Goal: Task Accomplishment & Management: Complete application form

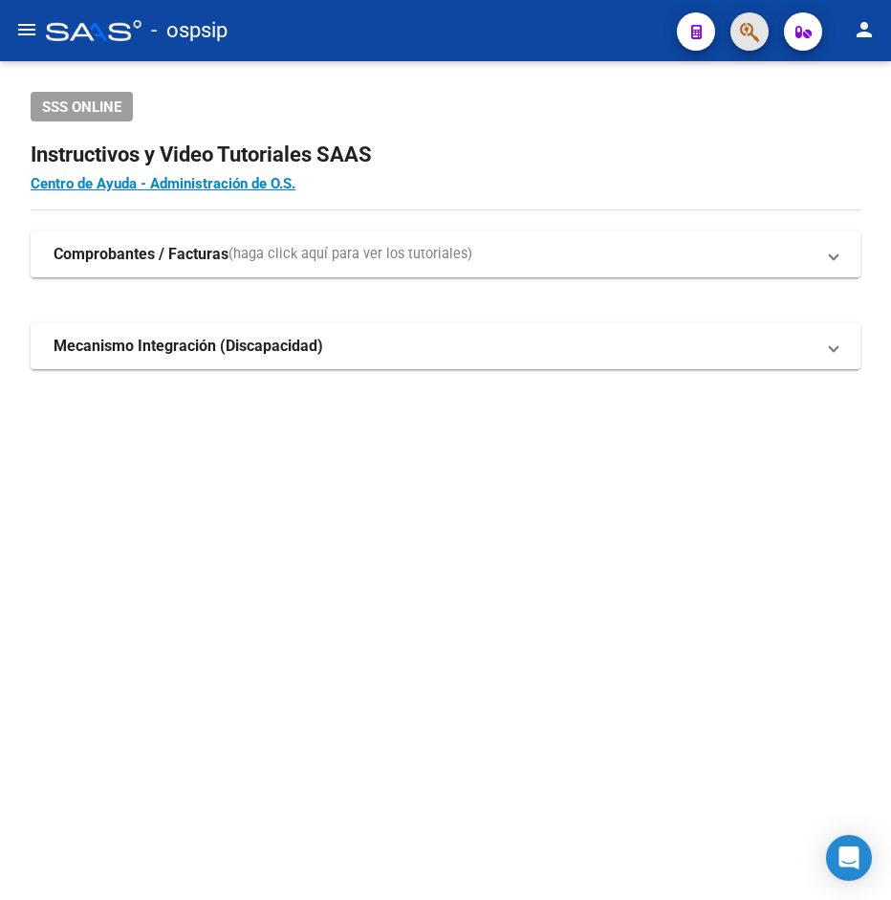
click at [738, 31] on button "button" at bounding box center [750, 31] width 38 height 38
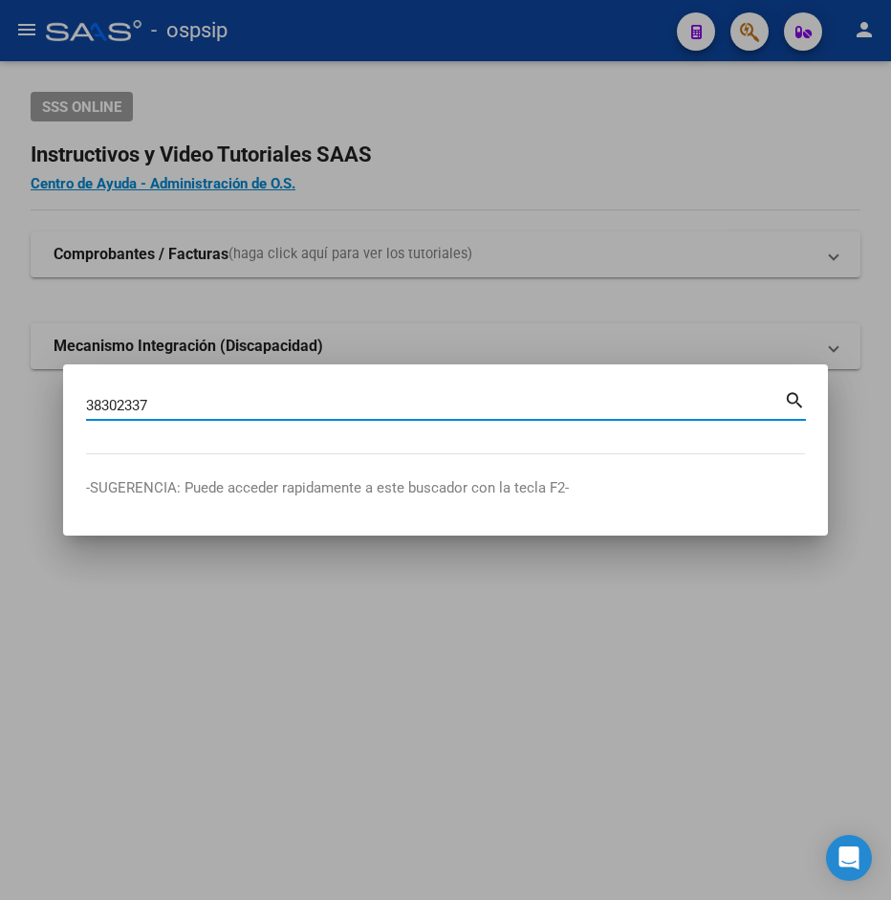
type input "38302337"
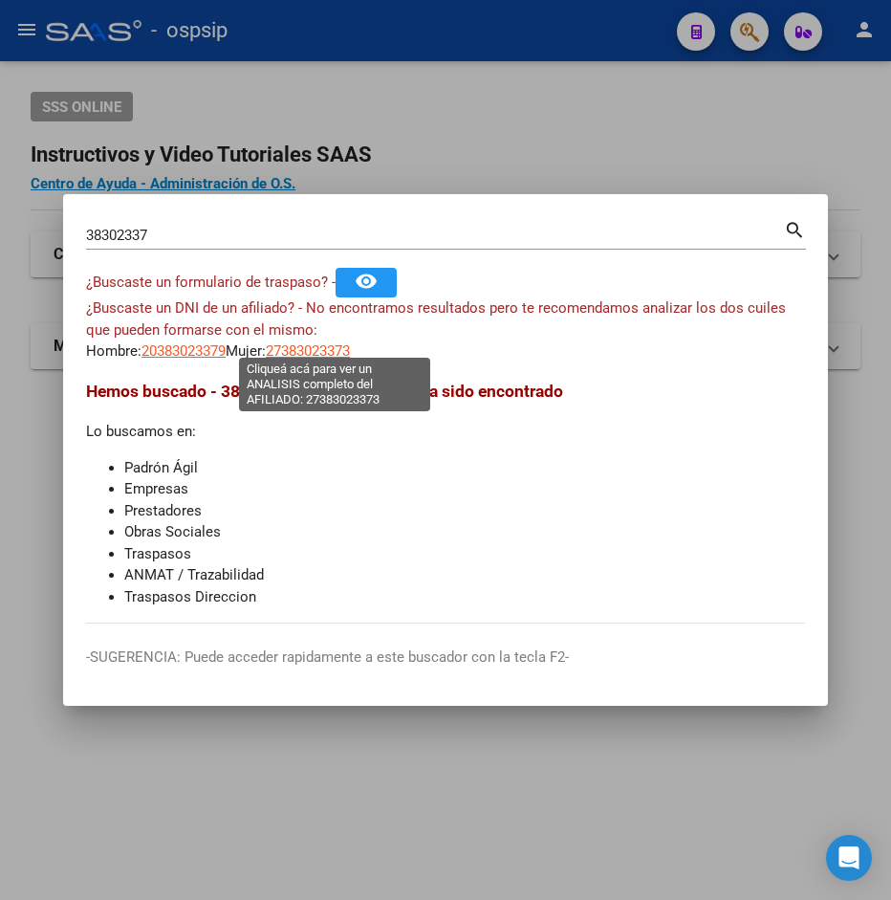
click at [334, 348] on span "27383023373" at bounding box center [308, 350] width 84 height 17
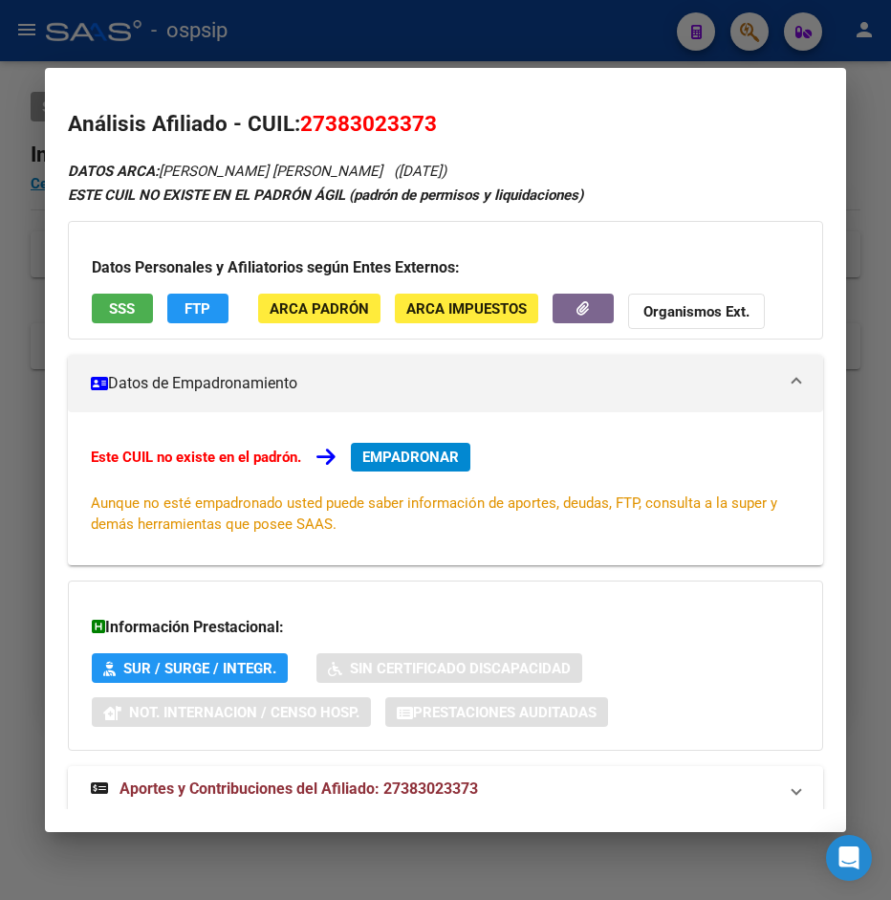
click at [137, 308] on button "SSS" at bounding box center [122, 309] width 61 height 30
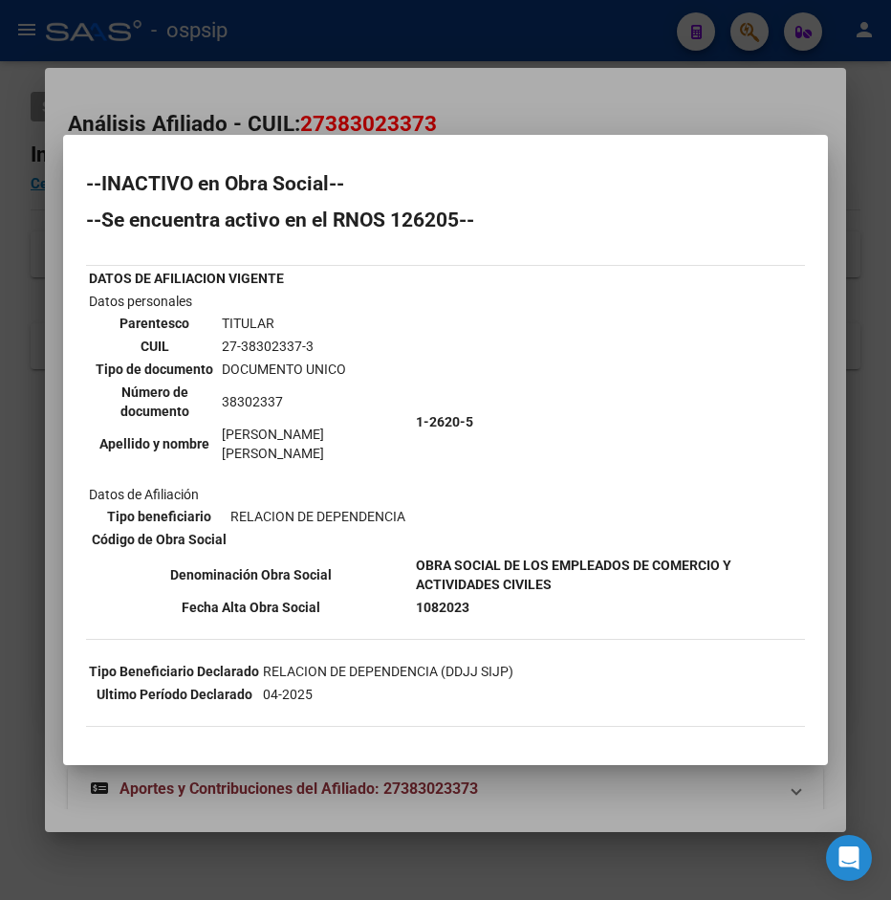
click at [589, 108] on div at bounding box center [445, 450] width 891 height 900
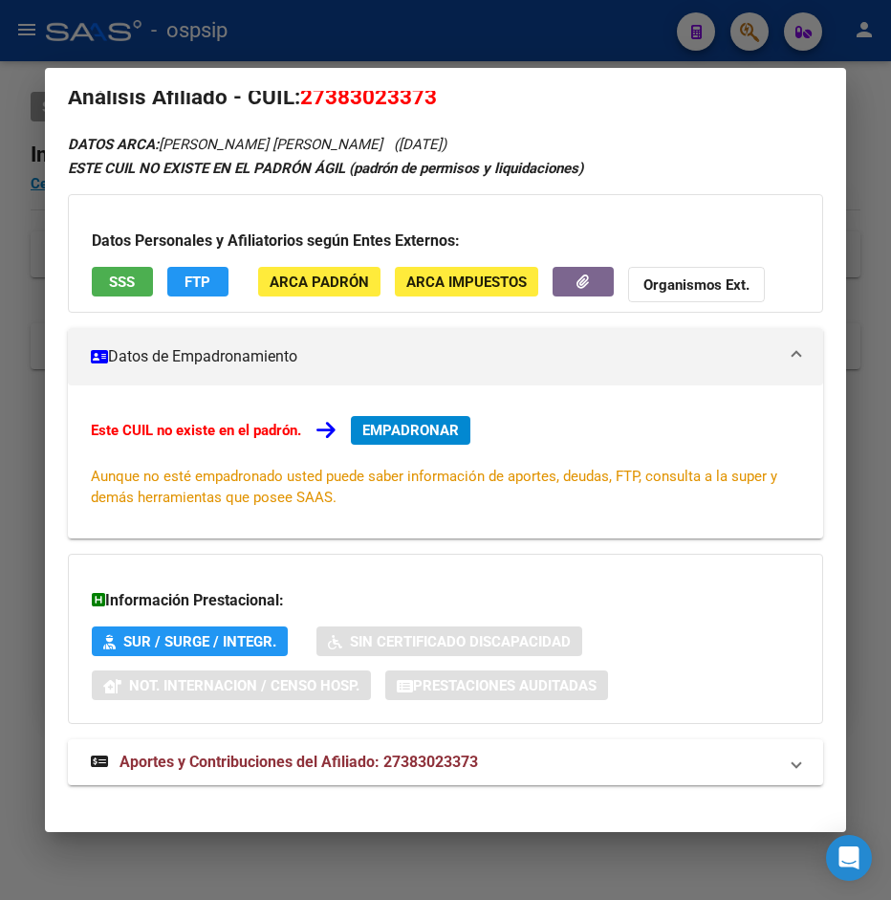
scroll to position [47, 0]
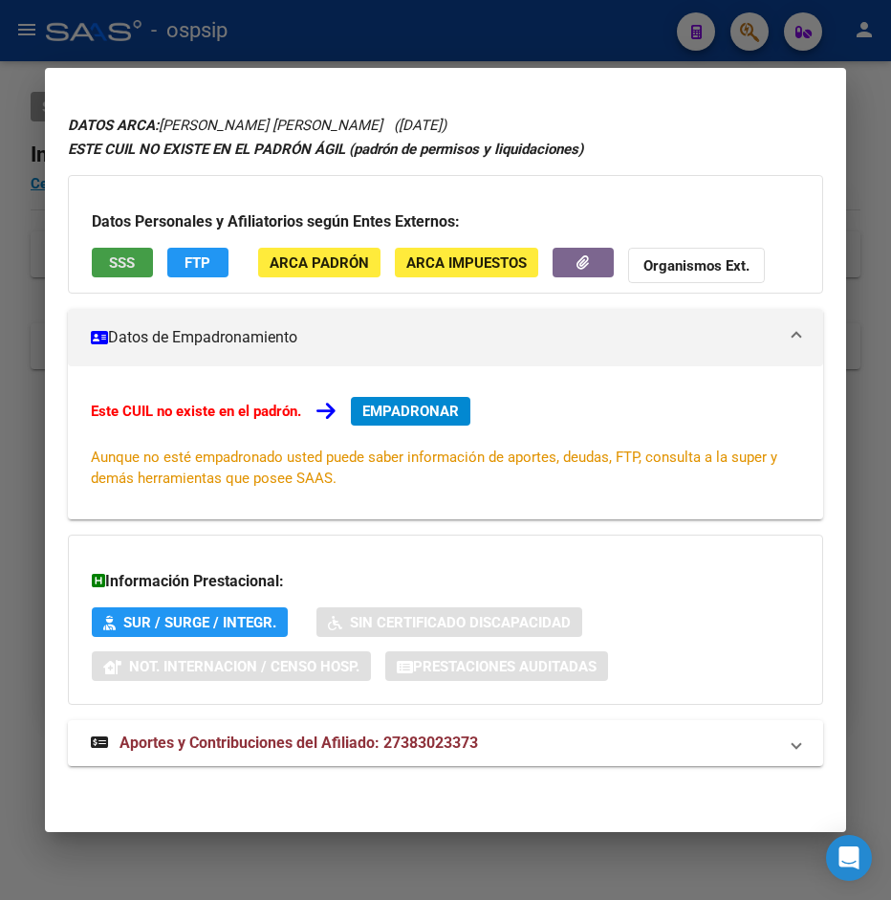
click at [142, 268] on button "SSS" at bounding box center [122, 263] width 61 height 30
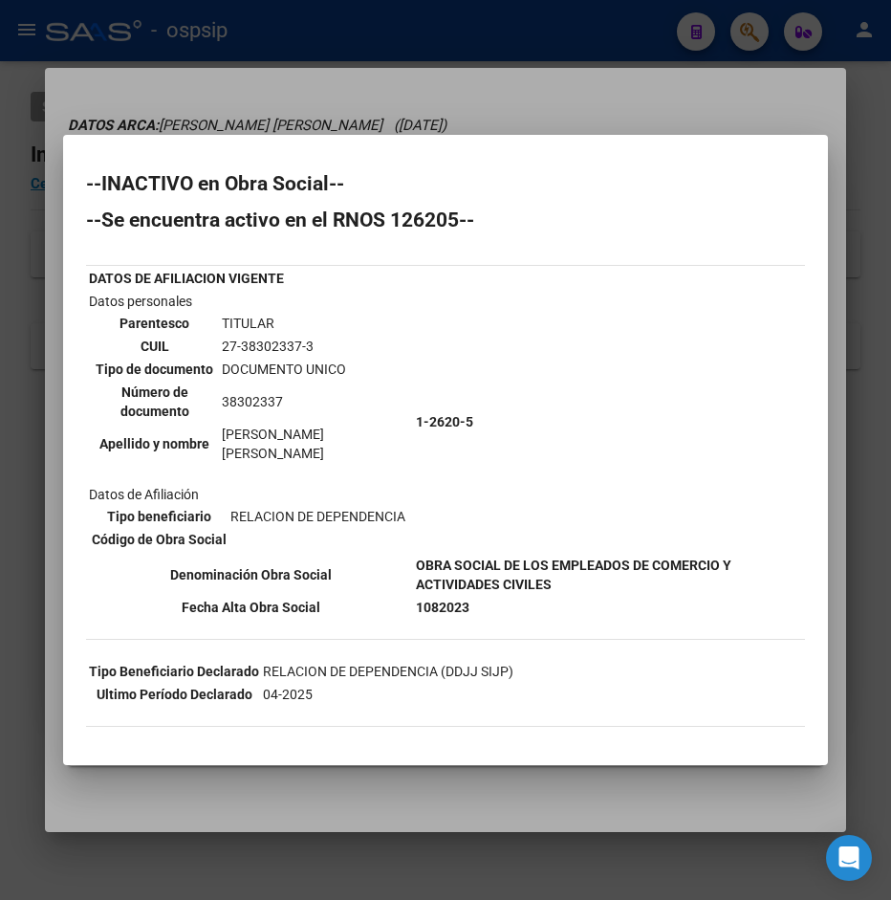
scroll to position [103, 0]
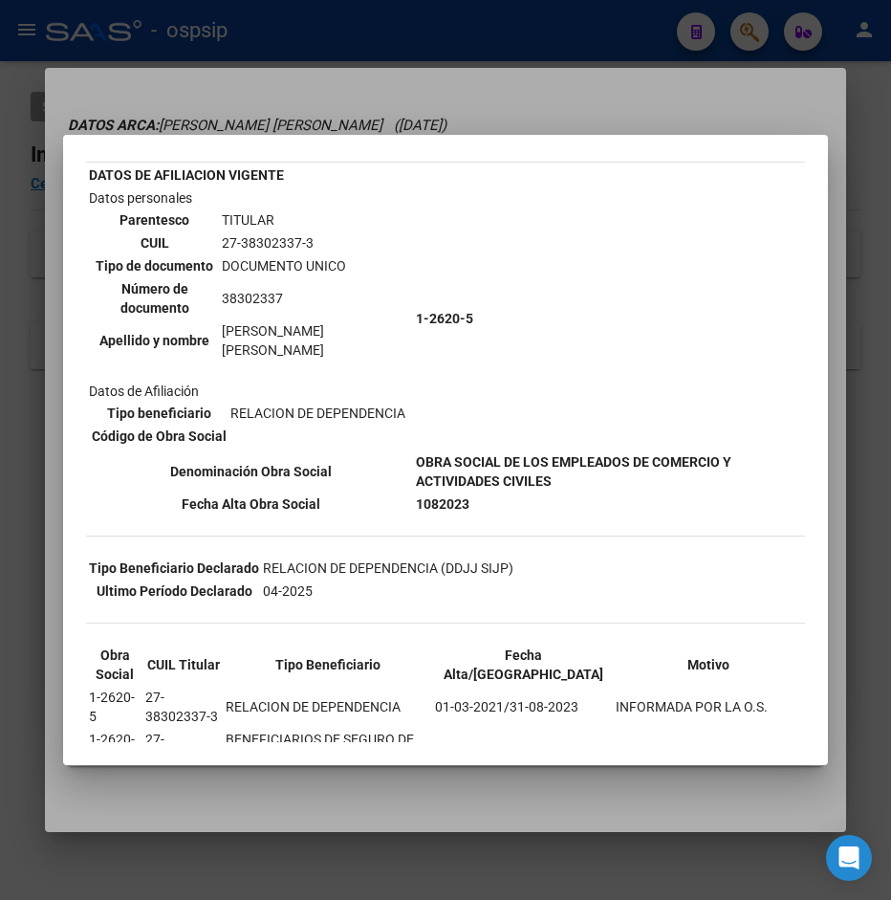
click at [420, 97] on div at bounding box center [445, 450] width 891 height 900
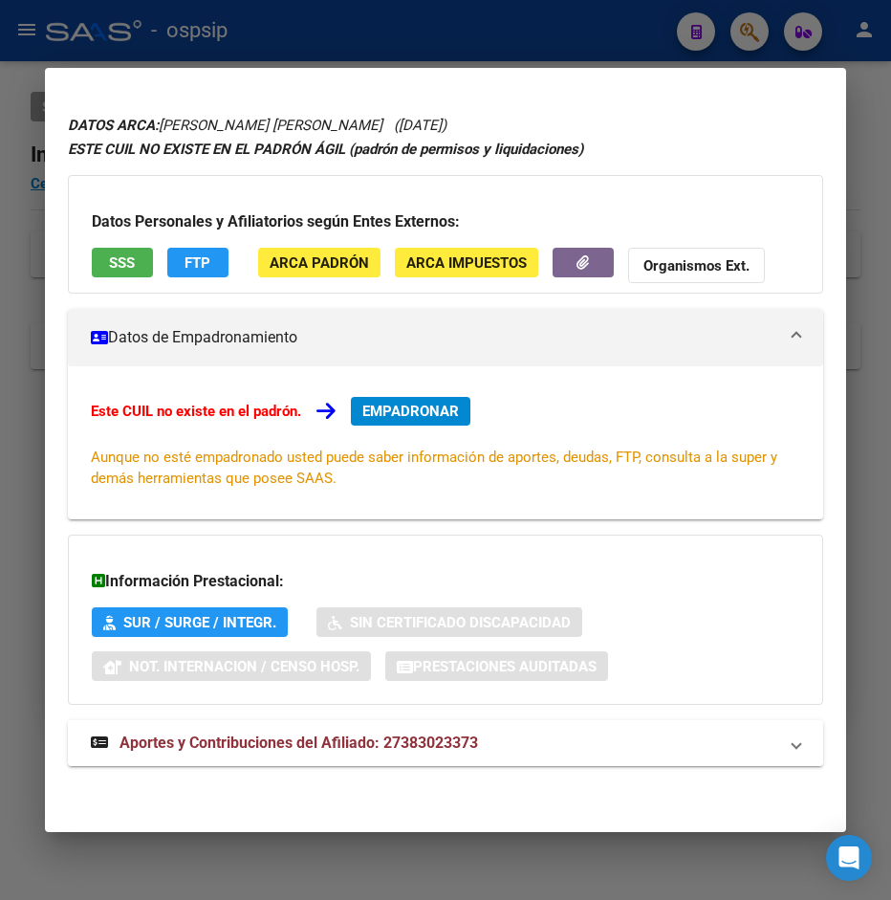
click at [309, 752] on span "Aportes y Contribuciones del Afiliado: 27383023373" at bounding box center [299, 743] width 359 height 18
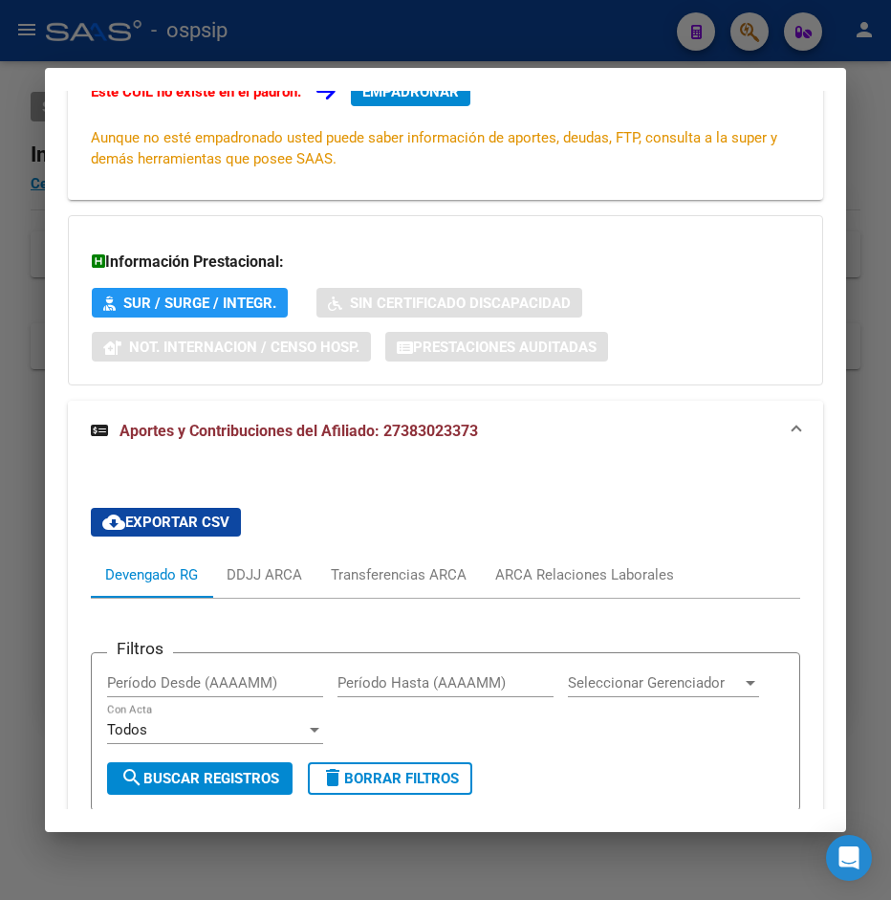
scroll to position [262, 0]
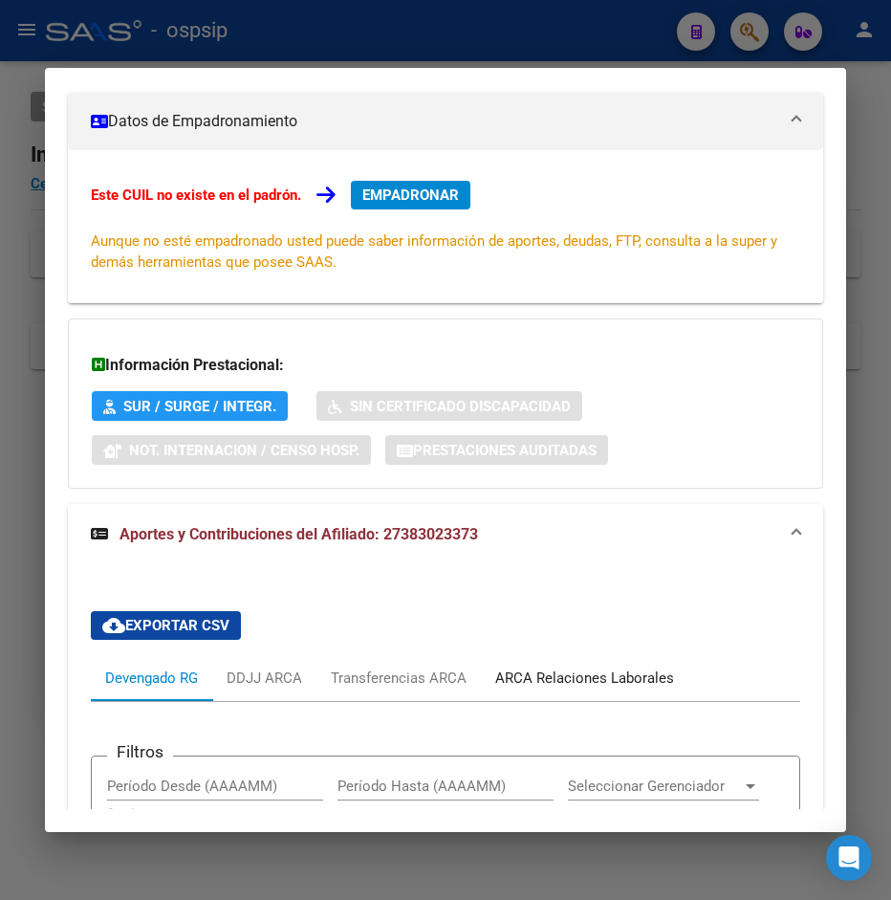
click at [621, 694] on div "ARCA Relaciones Laborales" at bounding box center [585, 678] width 208 height 46
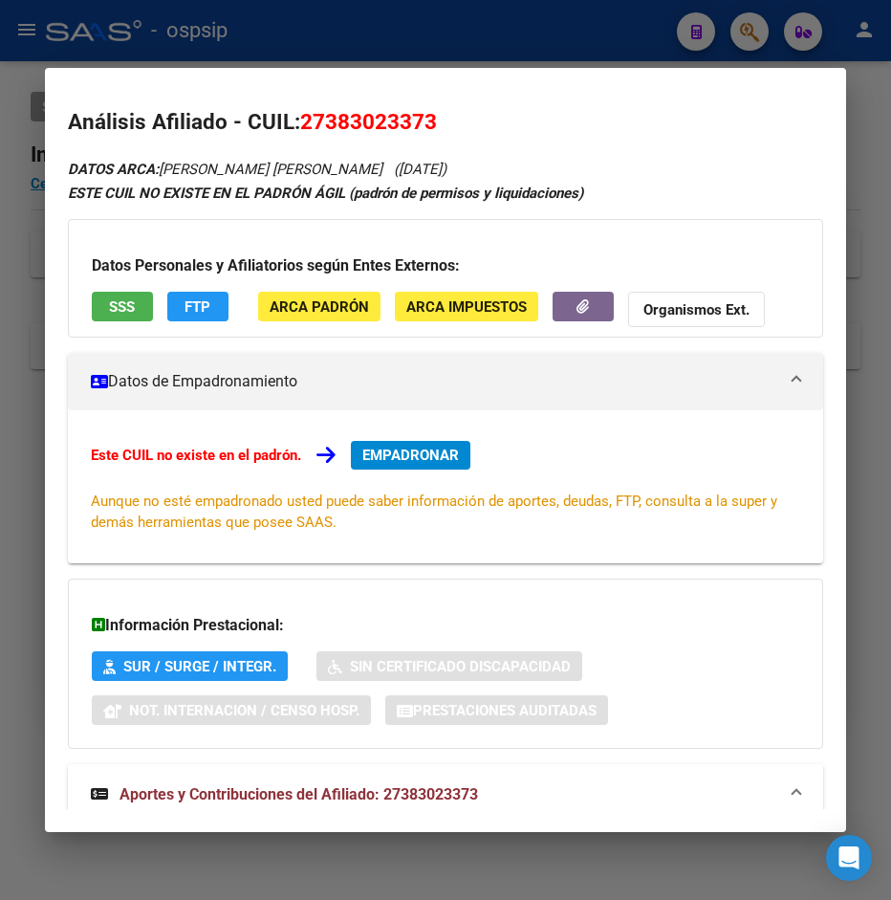
scroll to position [0, 0]
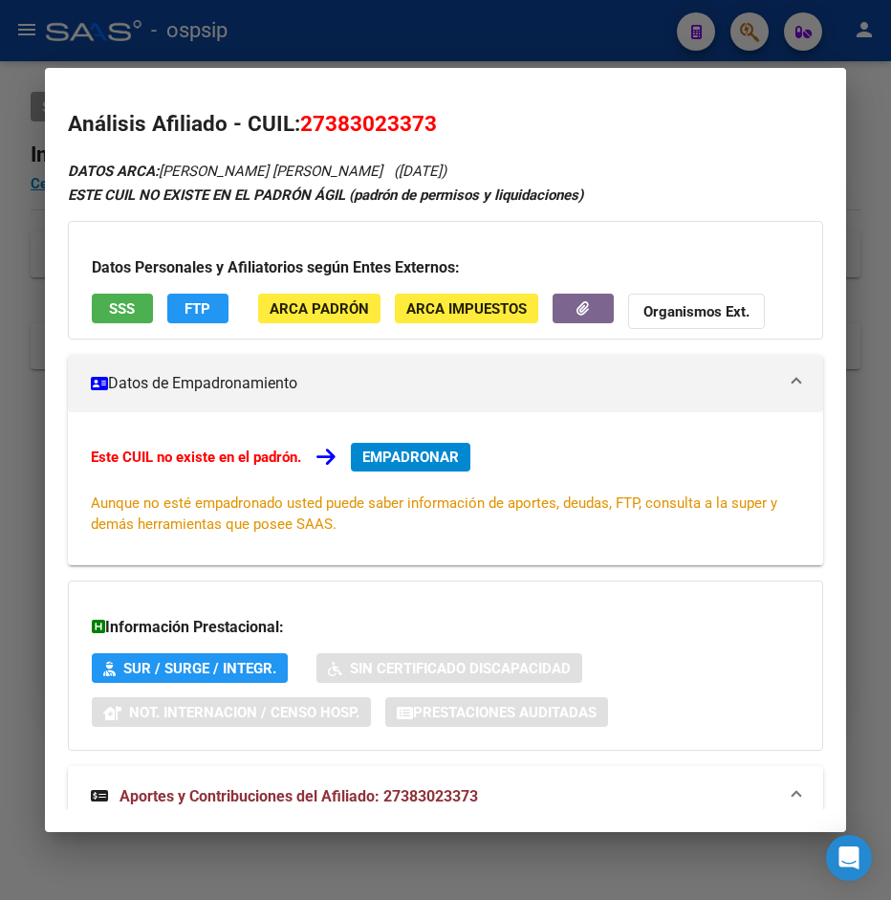
click at [624, 49] on div at bounding box center [445, 450] width 891 height 900
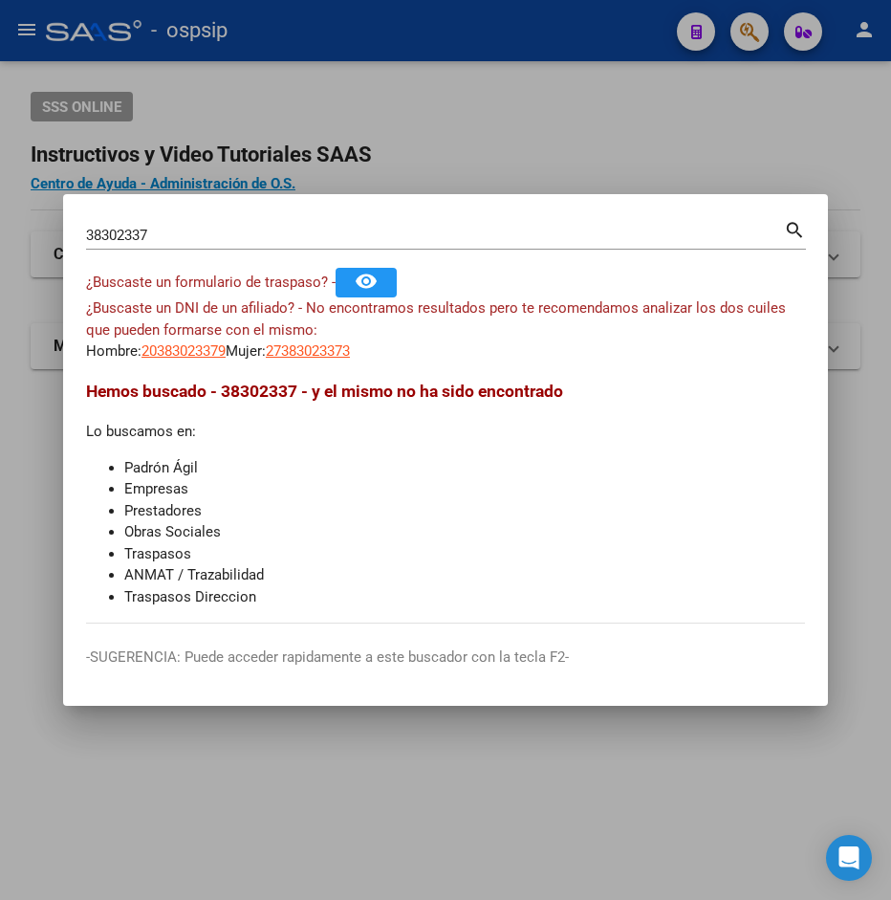
click at [624, 49] on div at bounding box center [445, 450] width 891 height 900
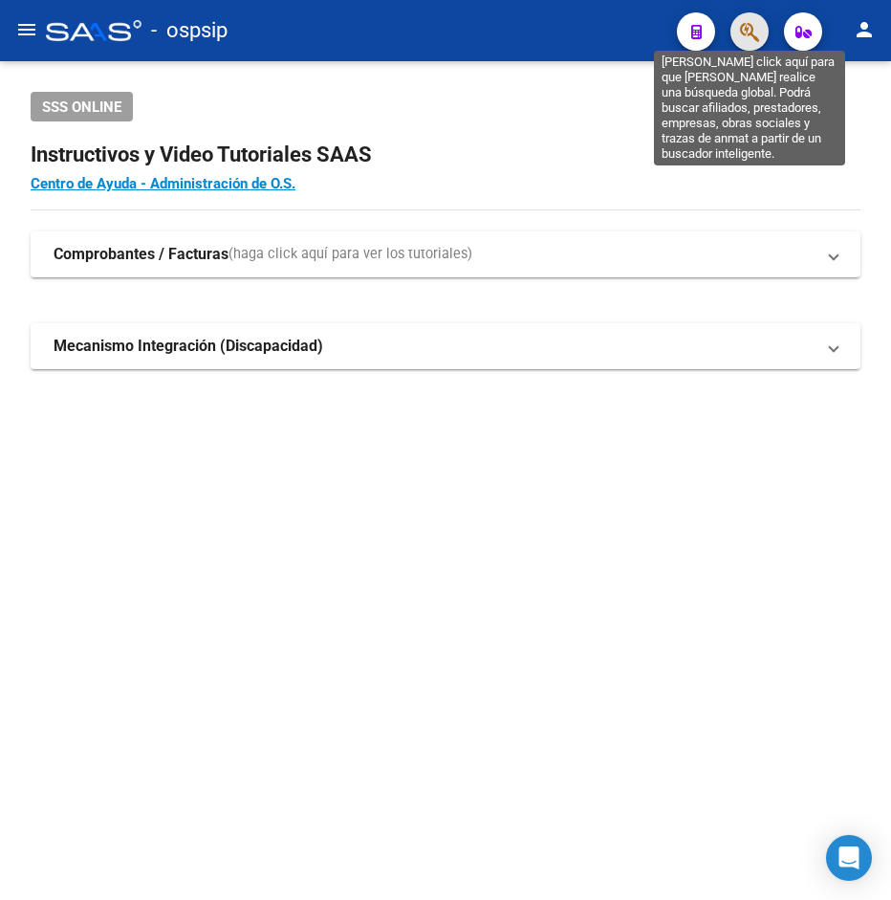
click at [755, 25] on icon "button" at bounding box center [749, 32] width 19 height 22
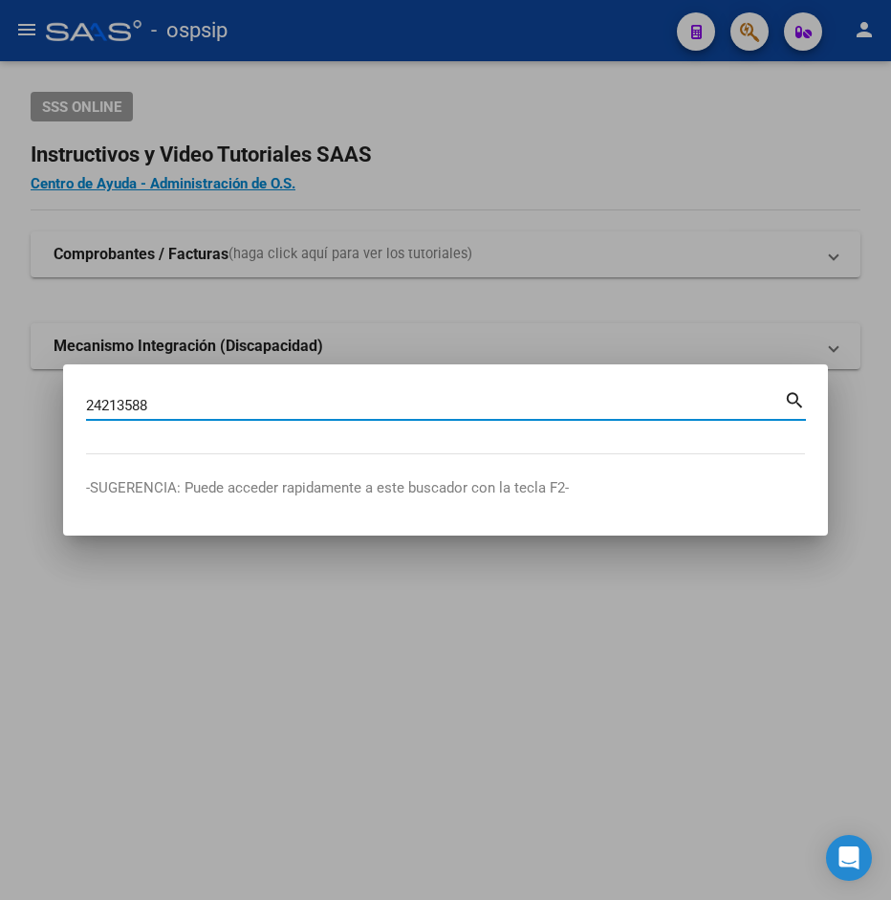
type input "24213588"
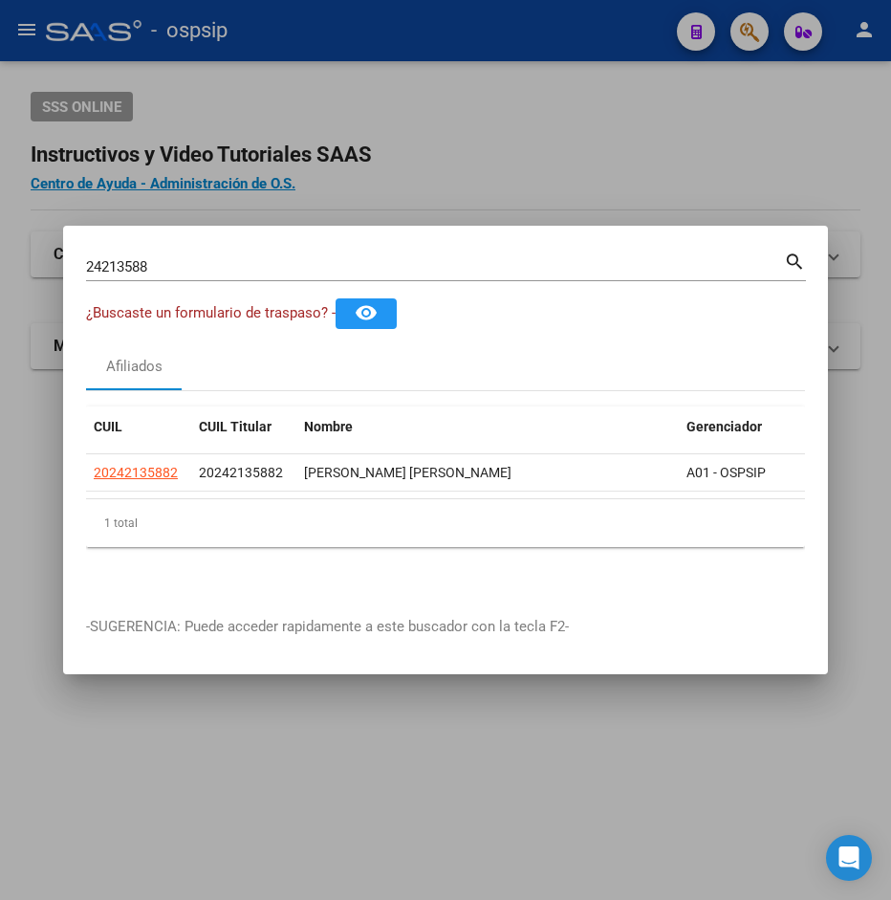
click at [424, 156] on div at bounding box center [445, 450] width 891 height 900
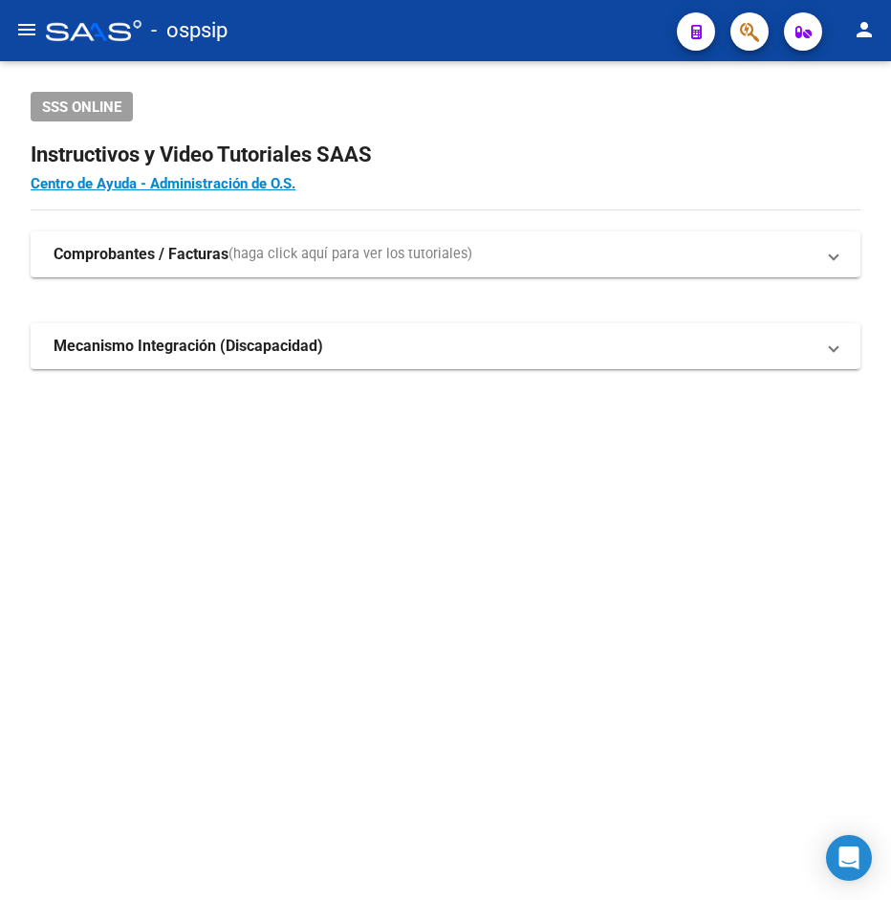
drag, startPoint x: 437, startPoint y: 155, endPoint x: 606, endPoint y: 101, distance: 177.6
click at [451, 147] on h2 "Instructivos y Video Tutoriales SAAS" at bounding box center [446, 155] width 830 height 36
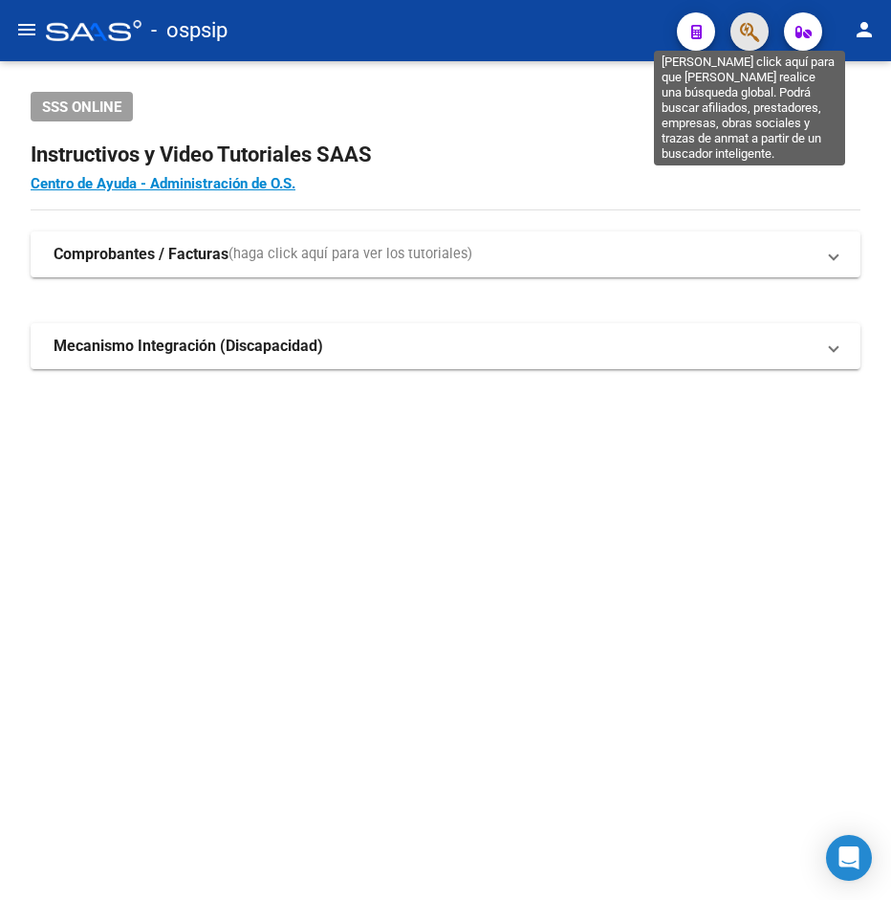
click at [747, 26] on icon "button" at bounding box center [749, 32] width 19 height 22
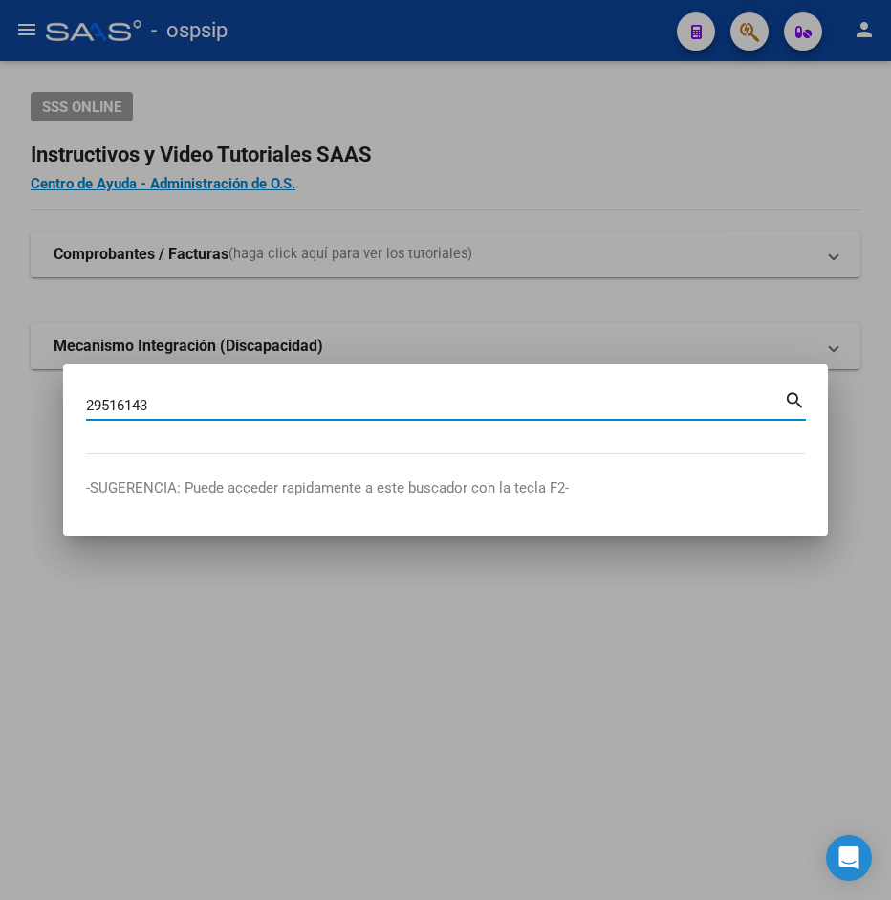
type input "29516143"
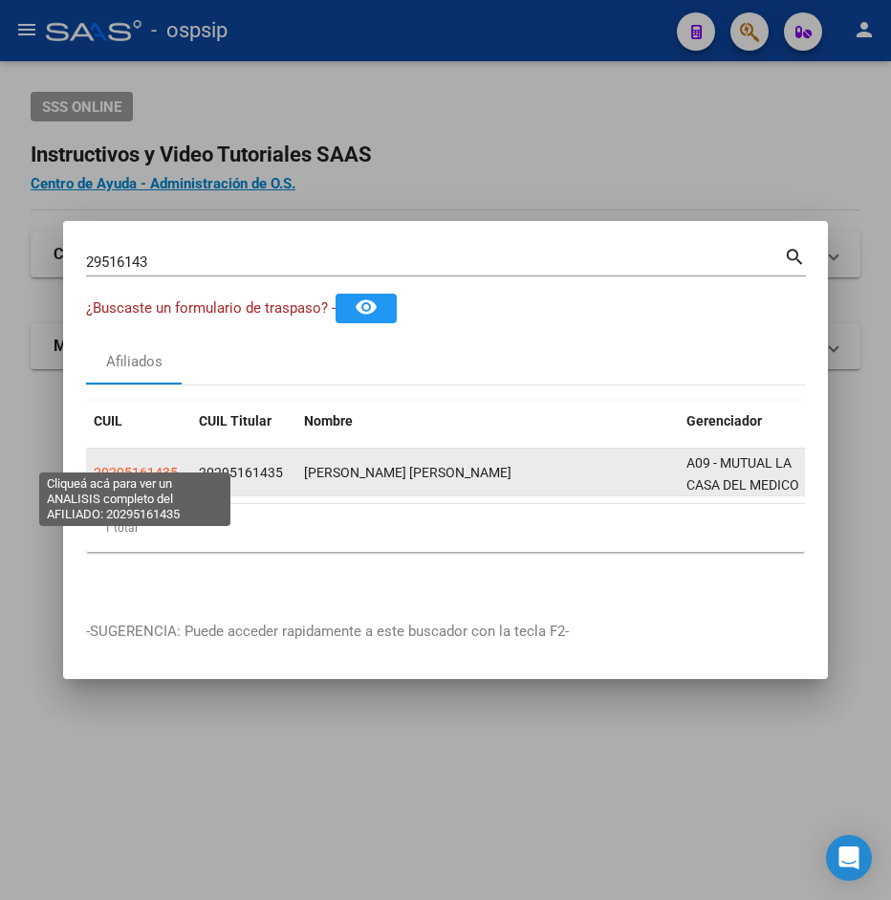
click at [166, 465] on span "20295161435" at bounding box center [136, 472] width 84 height 15
type textarea "20295161435"
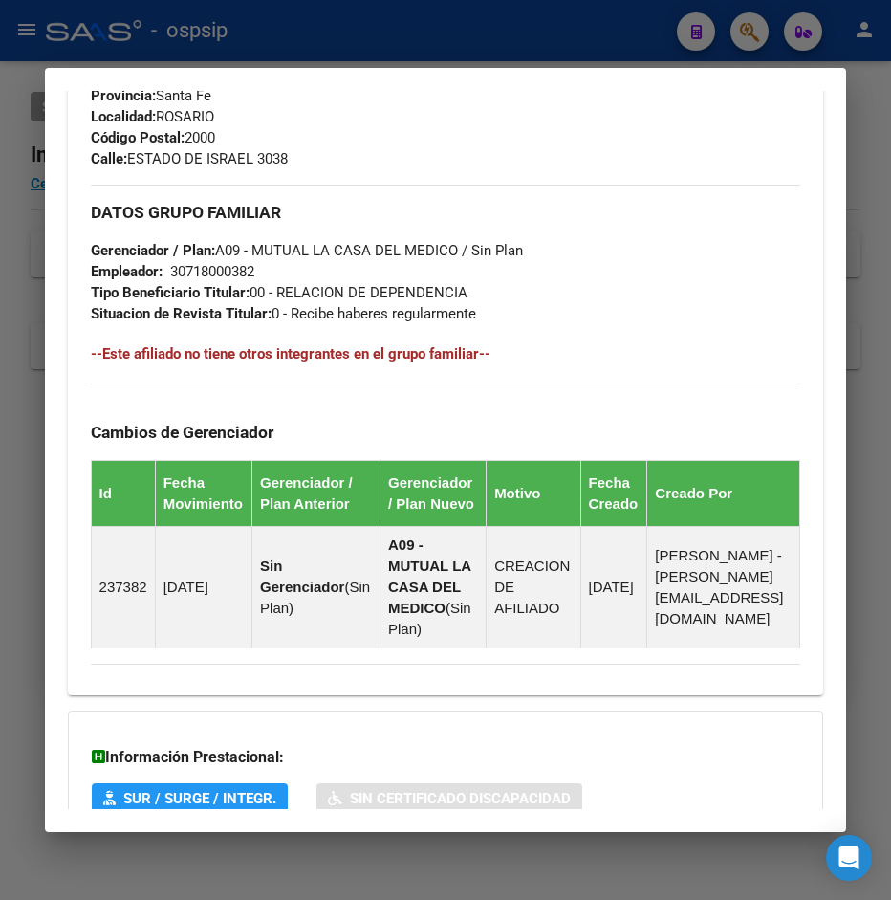
scroll to position [1127, 0]
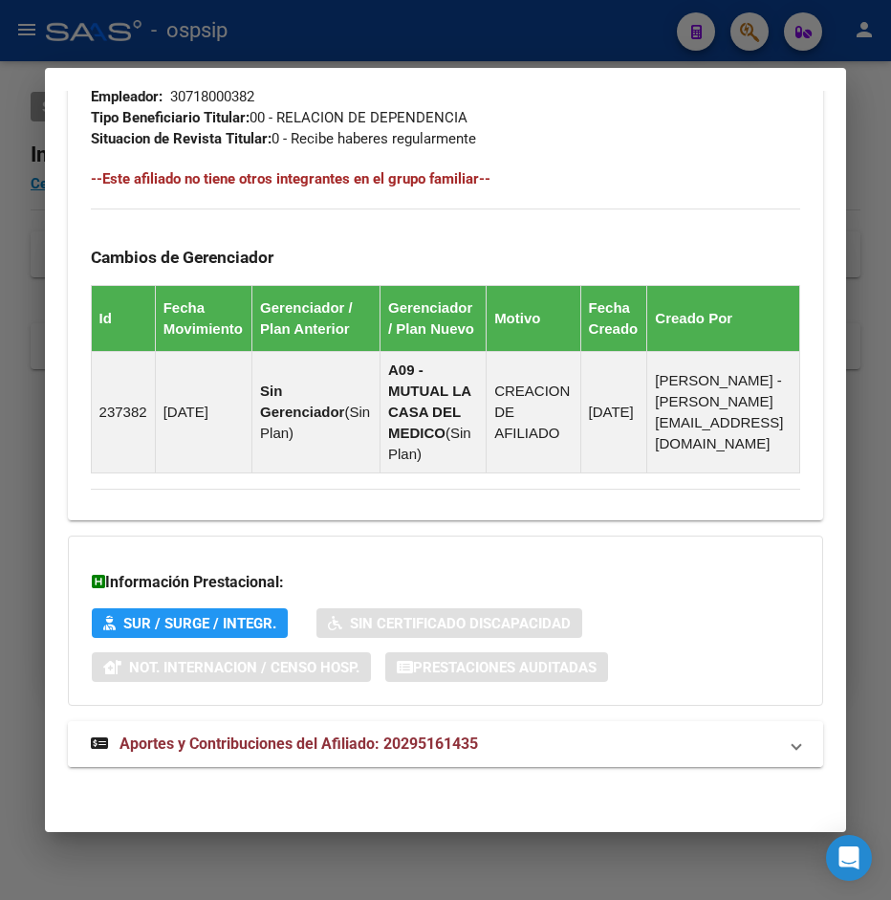
click at [240, 741] on span "Aportes y Contribuciones del Afiliado: 20295161435" at bounding box center [299, 744] width 359 height 18
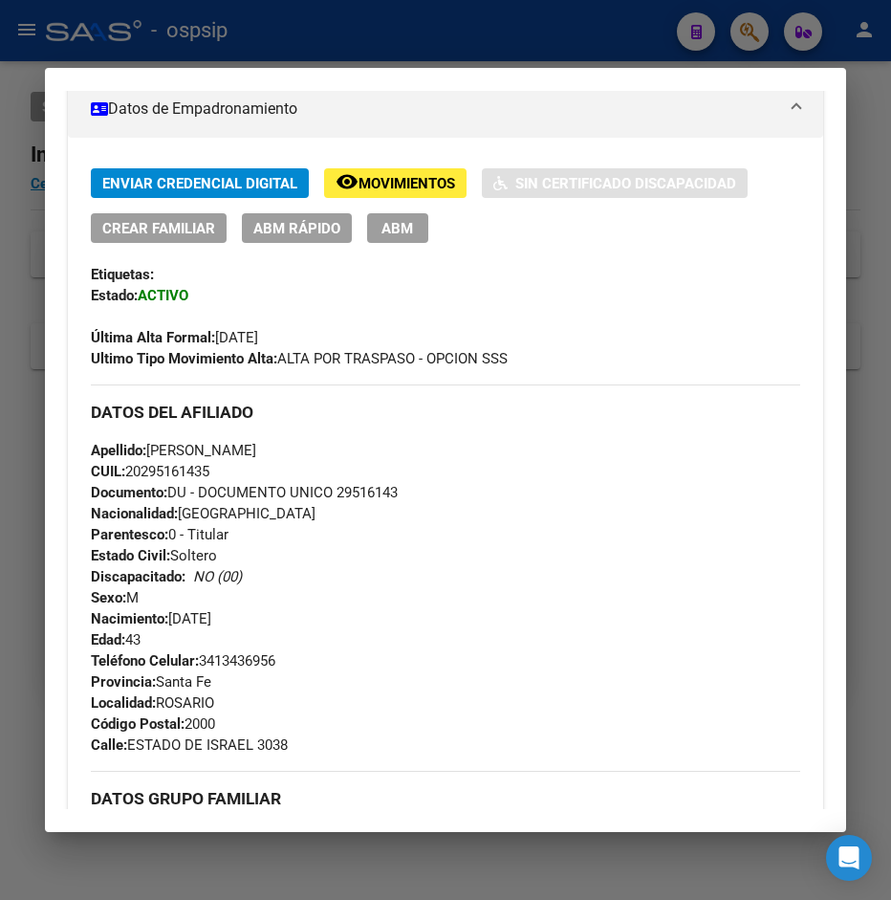
scroll to position [240, 0]
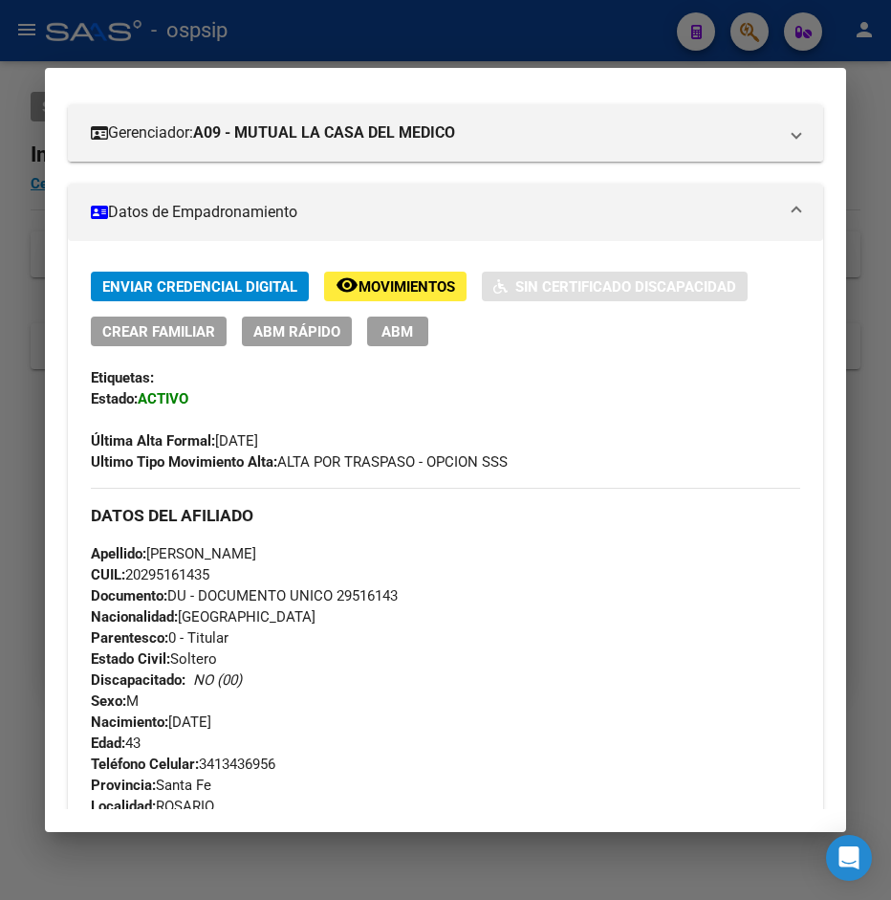
click at [359, 48] on div at bounding box center [445, 450] width 891 height 900
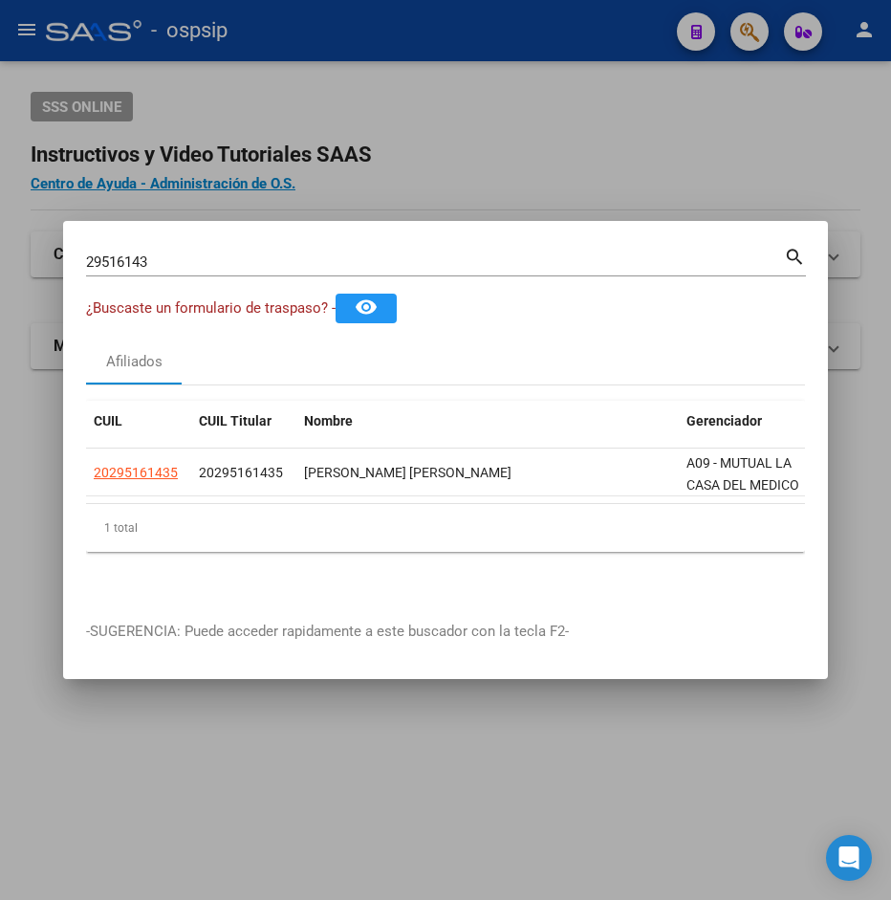
click at [359, 48] on div at bounding box center [445, 450] width 891 height 900
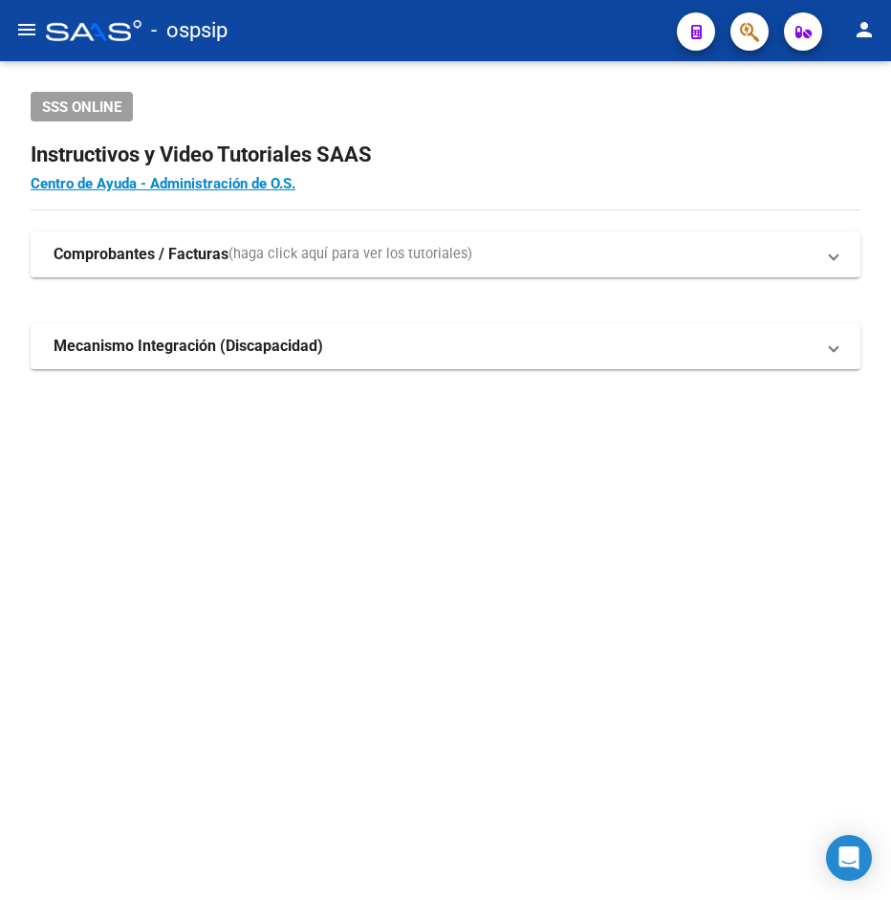
click at [516, 761] on mat-sidenav-content "SSS ONLINE Instructivos y Video Tutoriales SAAS Centro de Ayuda - Administració…" at bounding box center [445, 480] width 891 height 839
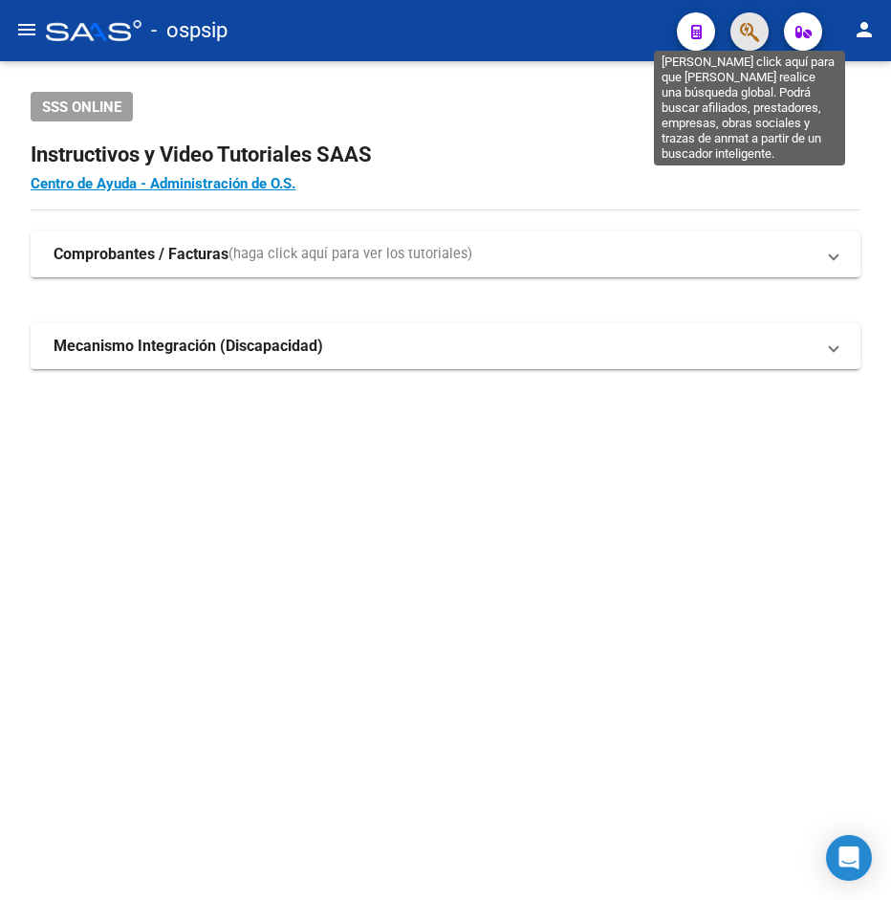
click at [756, 35] on icon "button" at bounding box center [749, 32] width 19 height 22
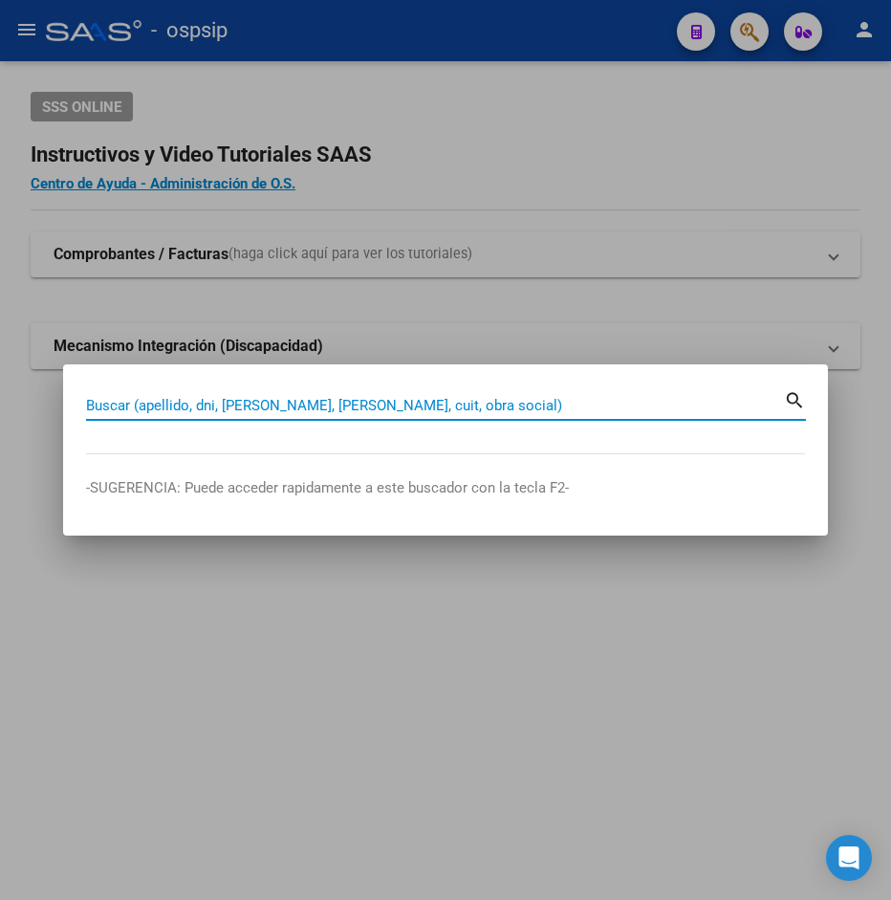
click at [277, 397] on input "Buscar (apellido, dni, [PERSON_NAME], [PERSON_NAME], cuit, obra social)" at bounding box center [435, 405] width 698 height 17
click at [281, 397] on input "Buscar (apellido, dni, [PERSON_NAME], [PERSON_NAME], cuit, obra social)" at bounding box center [435, 405] width 698 height 17
click at [280, 399] on input "Buscar (apellido, dni, [PERSON_NAME], [PERSON_NAME], cuit, obra social)" at bounding box center [435, 405] width 698 height 17
type input "44815794"
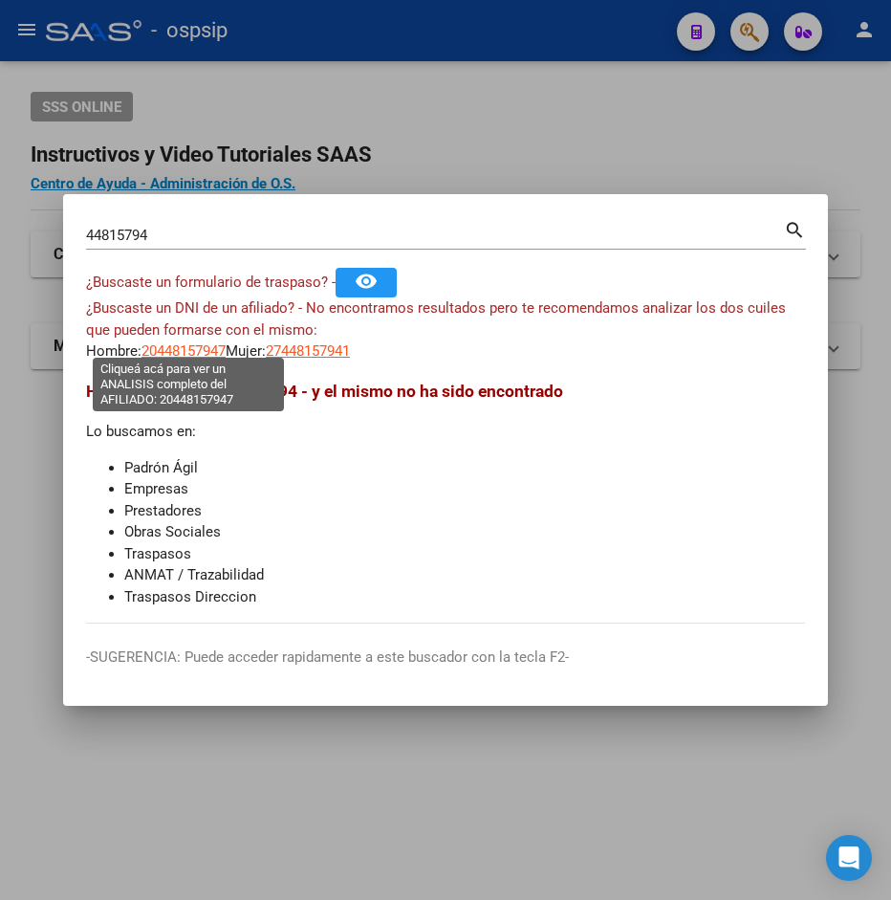
click at [174, 342] on span "20448157947" at bounding box center [184, 350] width 84 height 17
type textarea "20448157947"
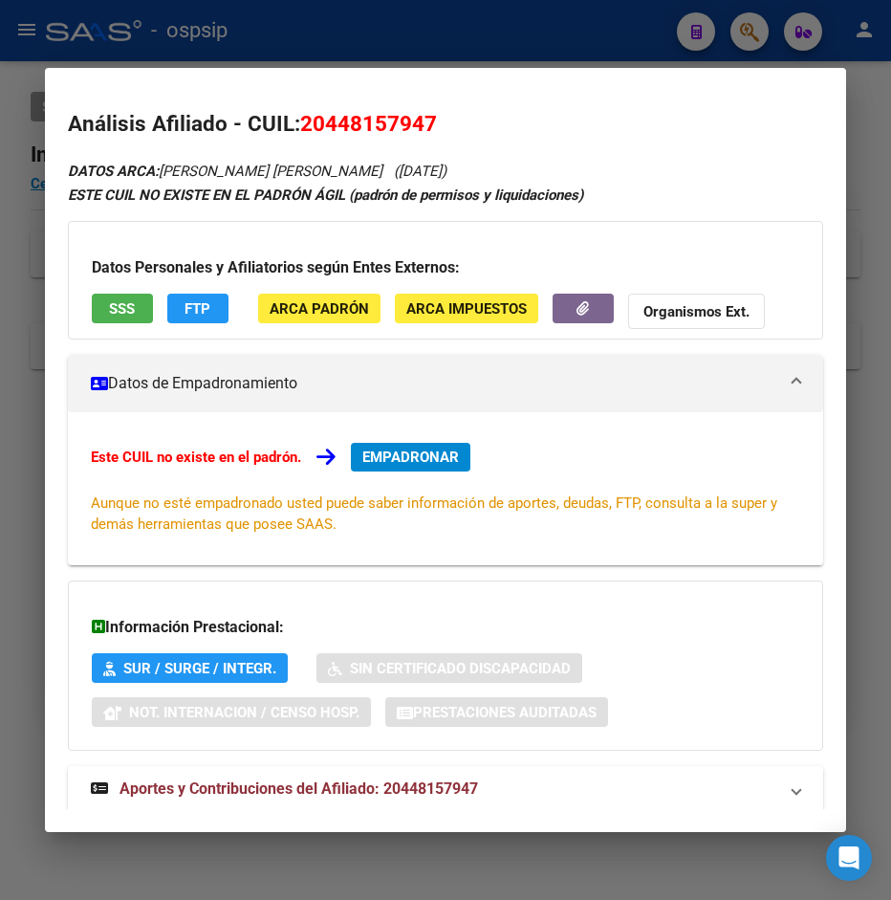
click at [132, 313] on span "SSS" at bounding box center [122, 308] width 26 height 17
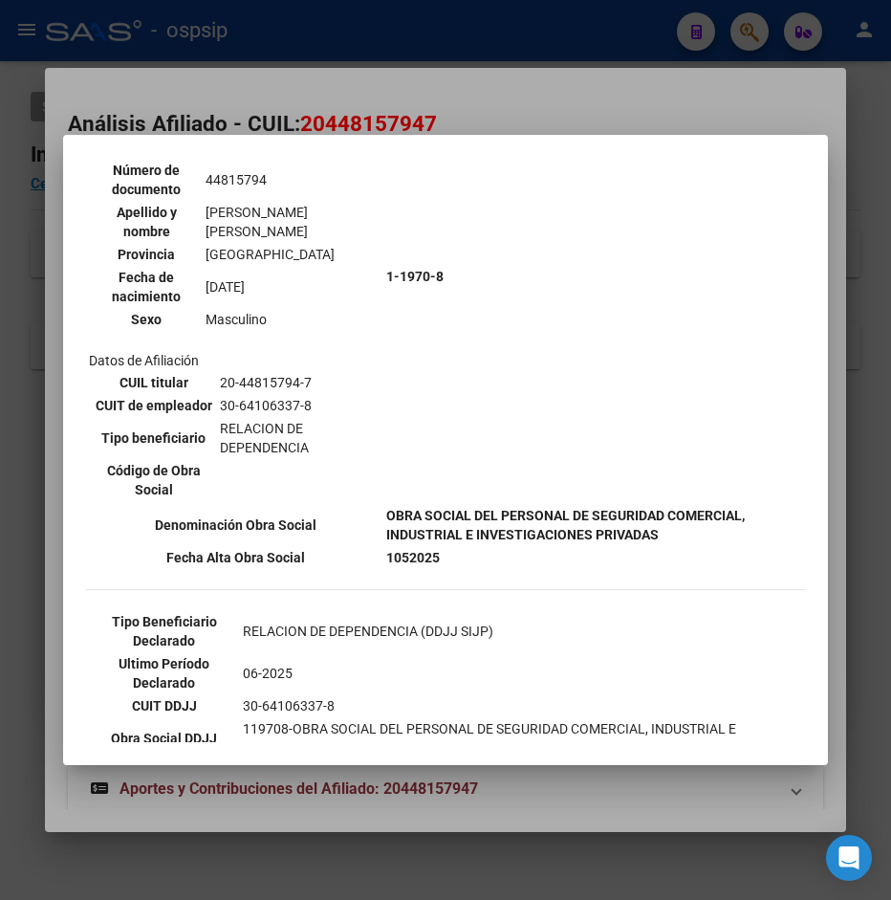
scroll to position [310, 0]
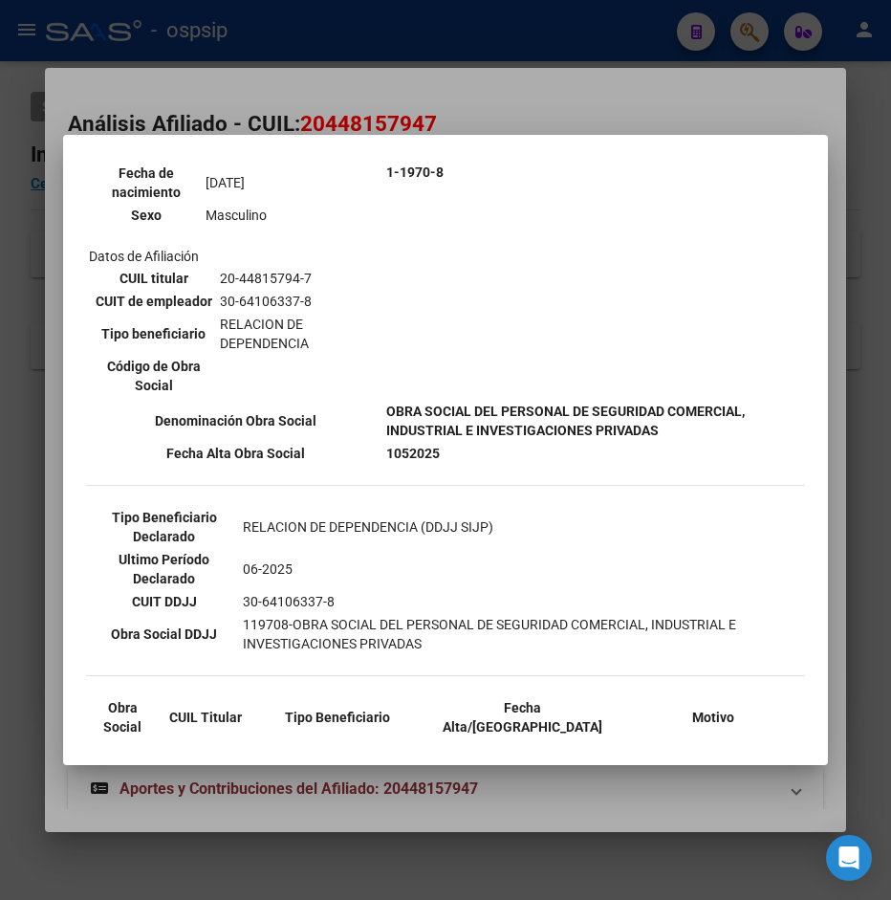
click at [545, 99] on div at bounding box center [445, 450] width 891 height 900
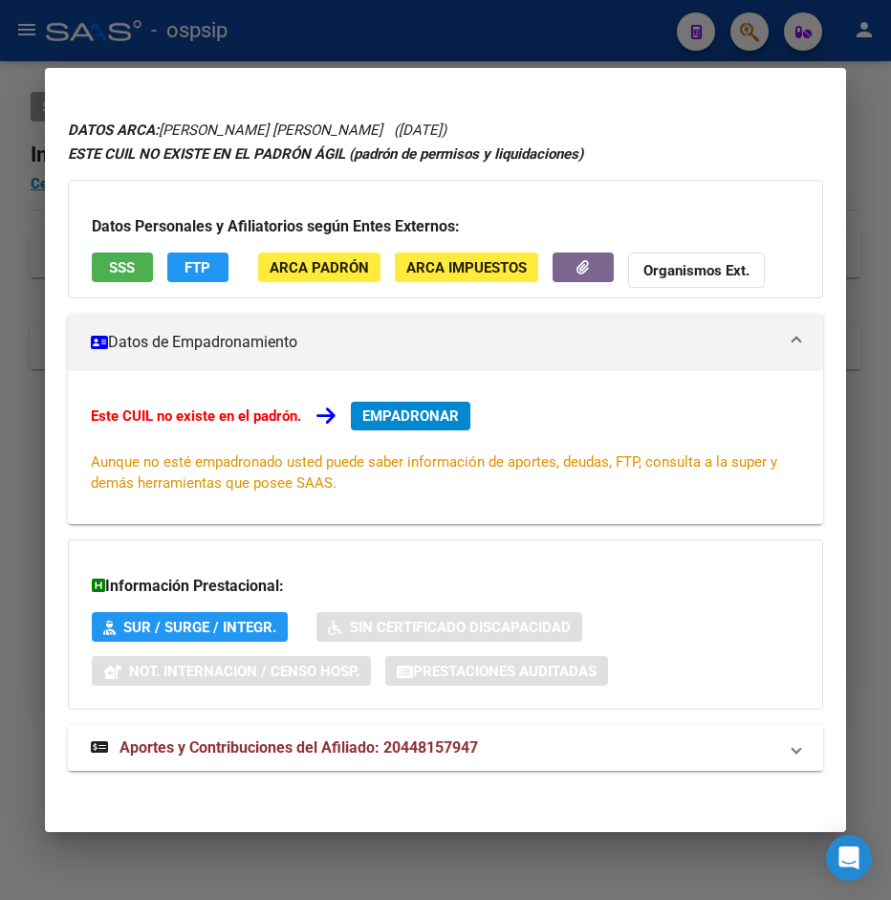
scroll to position [47, 0]
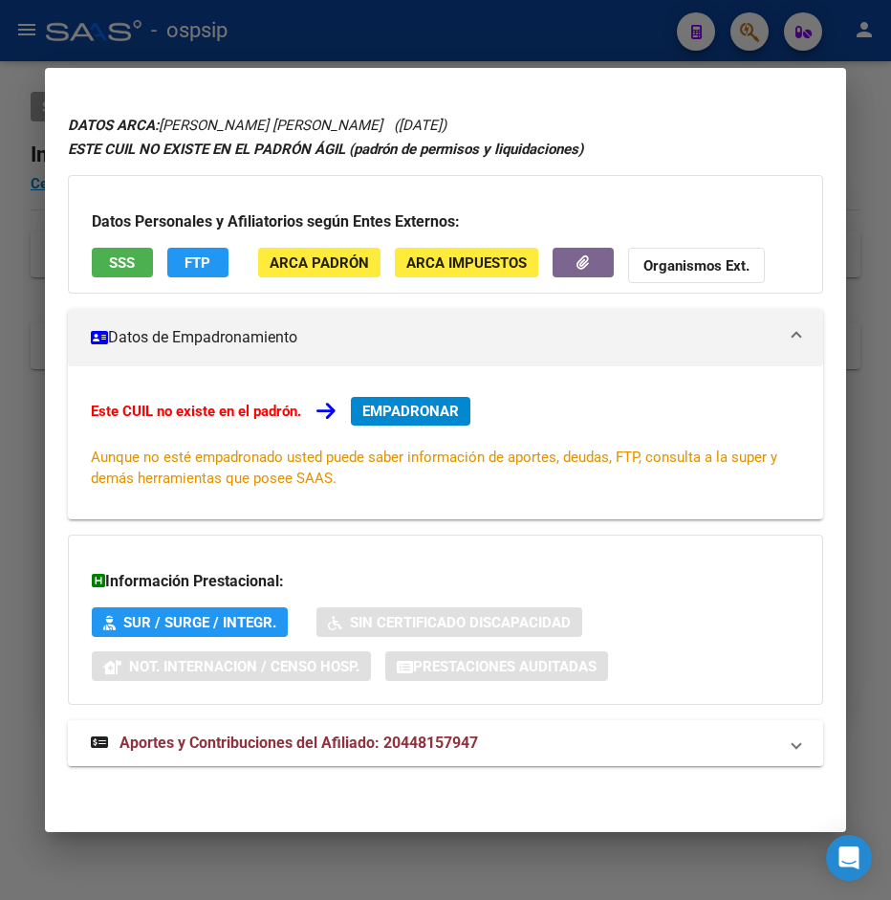
click at [319, 754] on strong "Aportes y Contribuciones del Afiliado: 20448157947" at bounding box center [284, 743] width 387 height 23
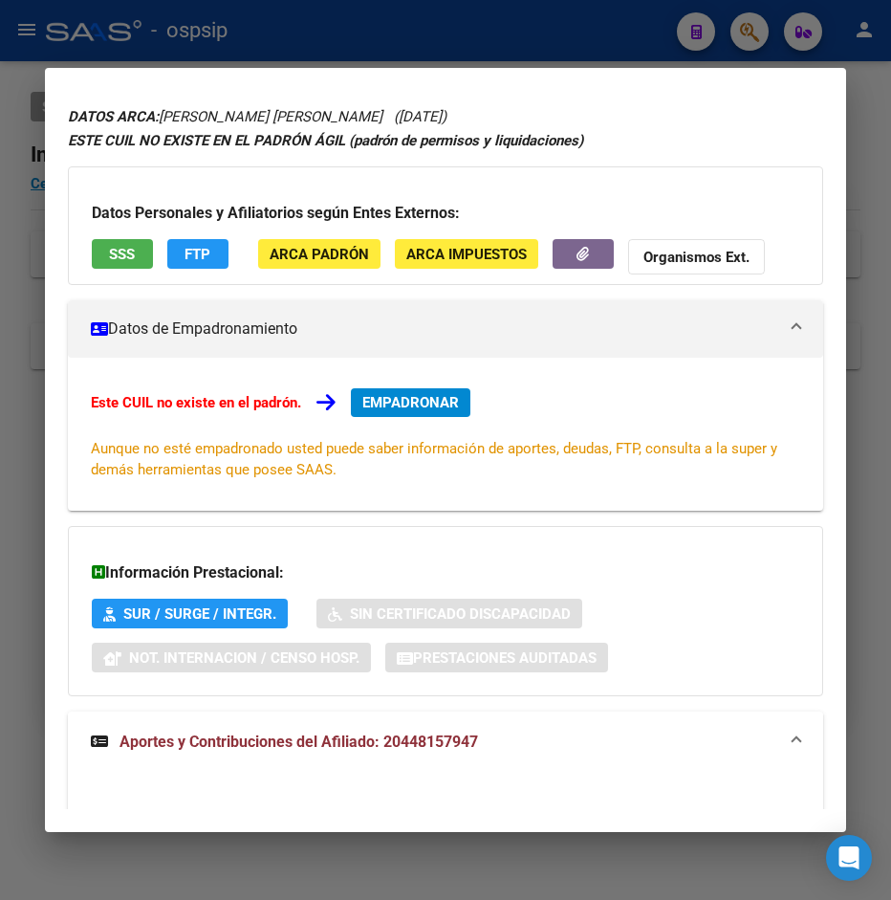
scroll to position [0, 0]
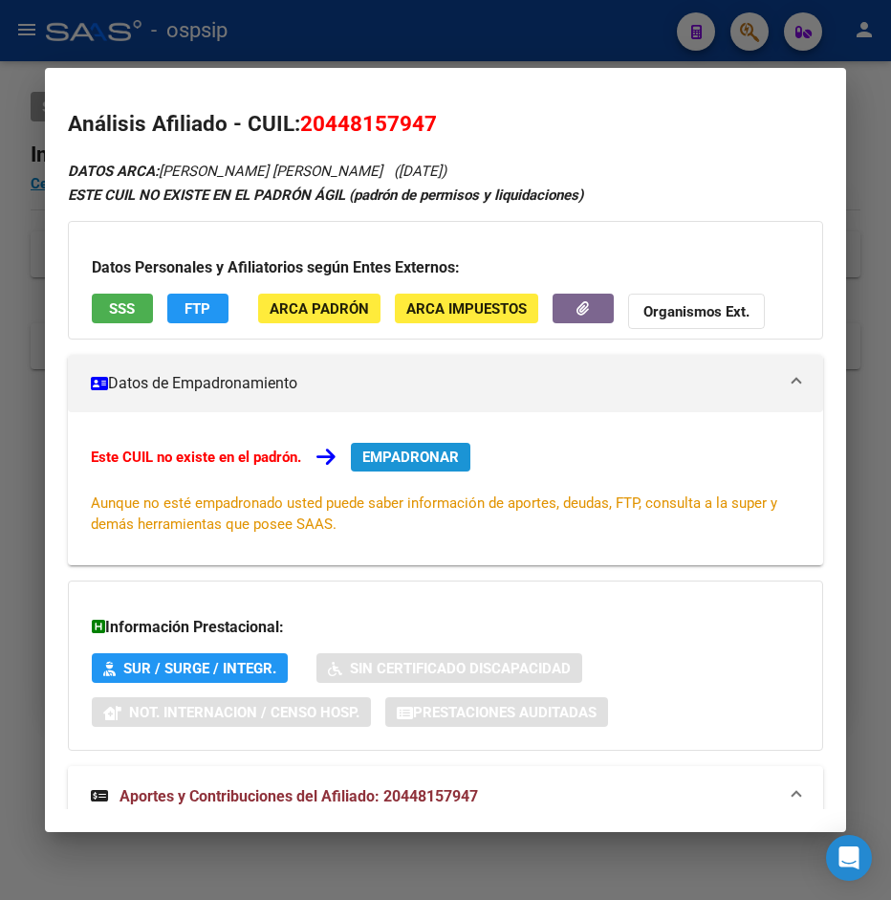
click at [439, 463] on span "EMPADRONAR" at bounding box center [410, 457] width 97 height 17
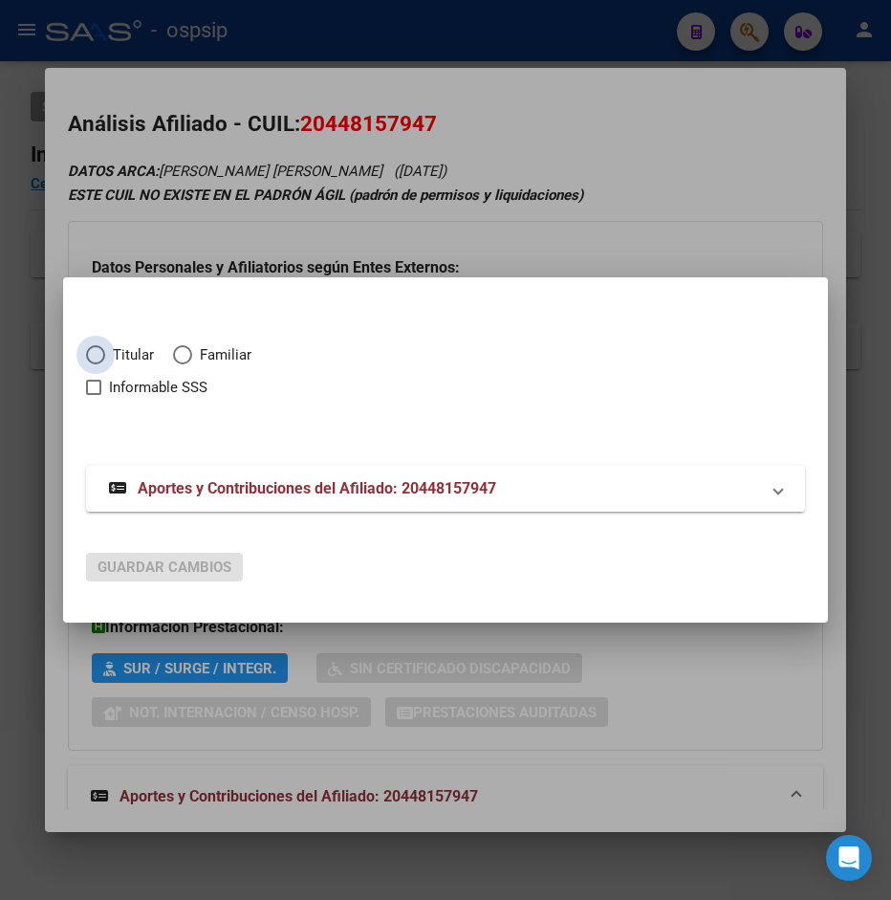
click at [98, 357] on span "Elija una opción" at bounding box center [95, 354] width 19 height 19
click at [98, 357] on input "Titular" at bounding box center [95, 354] width 19 height 19
radio input "true"
checkbox input "true"
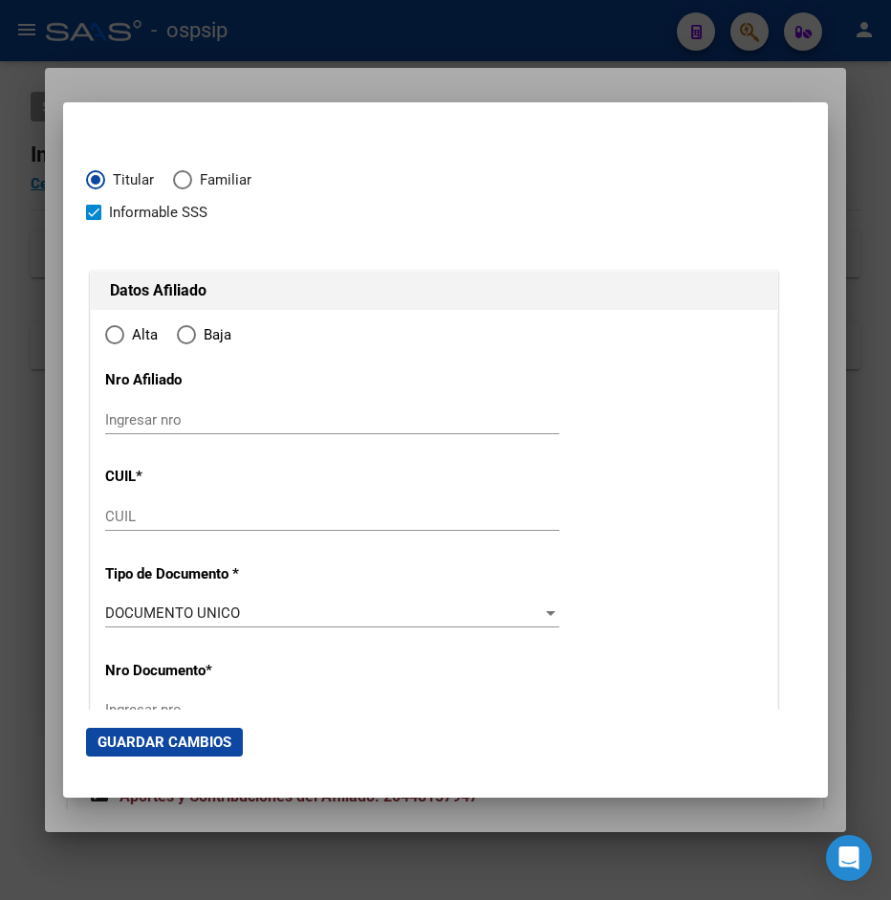
type input "20-44815794-7"
radio input "true"
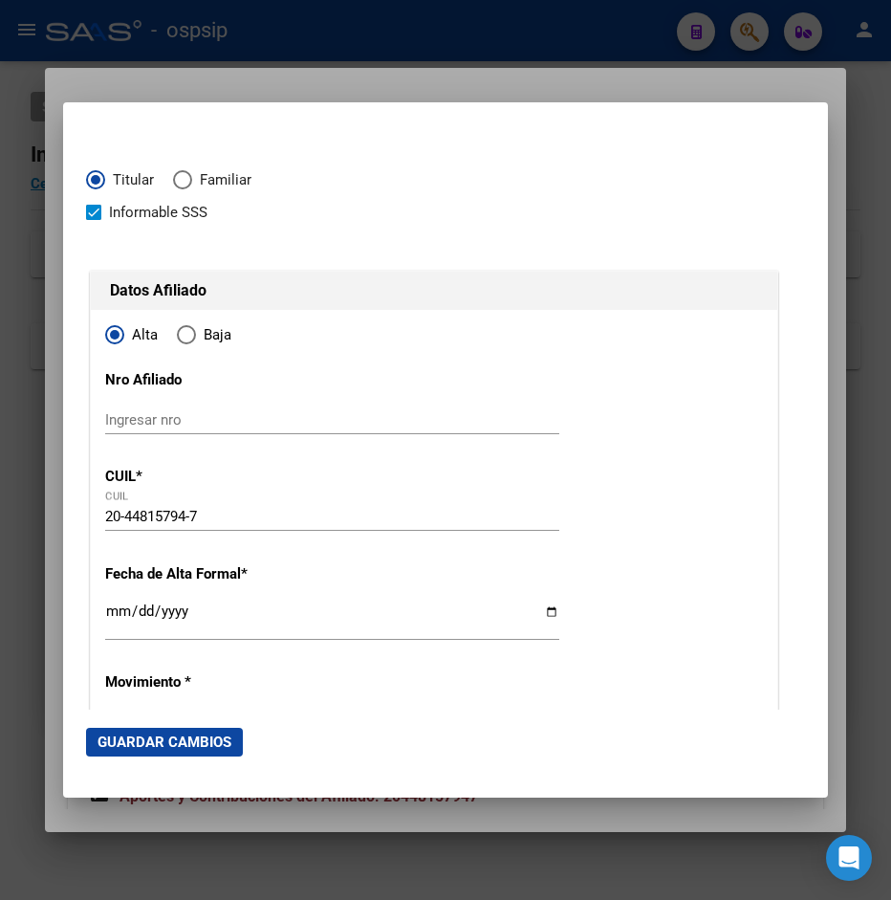
type input "44815794"
type input "[PERSON_NAME] [PERSON_NAME]"
type input "[DATE]"
type input "QUILMES"
type input "1878"
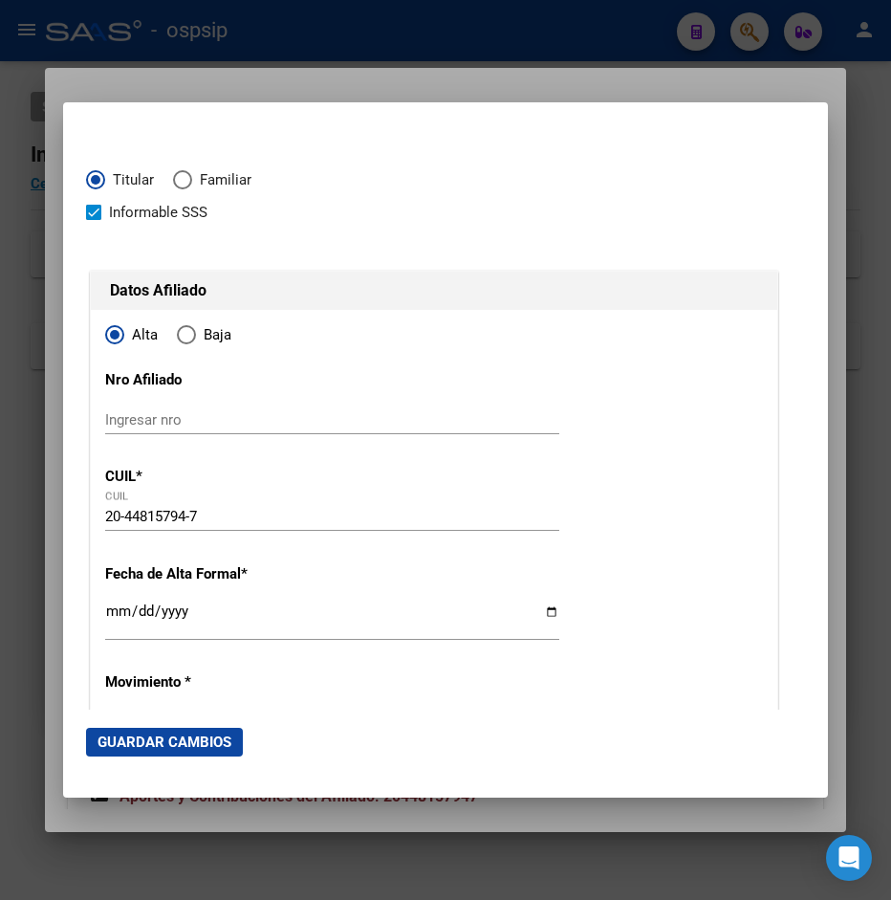
type input "[PERSON_NAME]"
type input "1163"
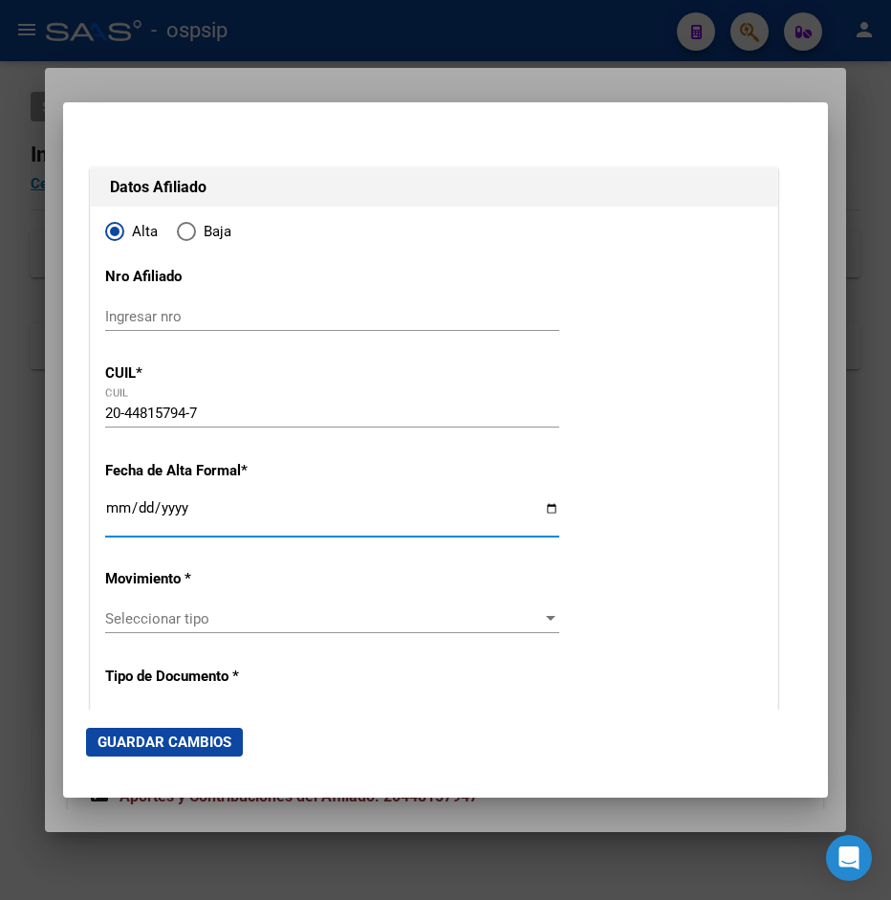
click at [124, 509] on input "Ingresar fecha" at bounding box center [332, 515] width 454 height 31
type input "[DATE]"
click at [186, 610] on span "Seleccionar tipo" at bounding box center [323, 618] width 437 height 17
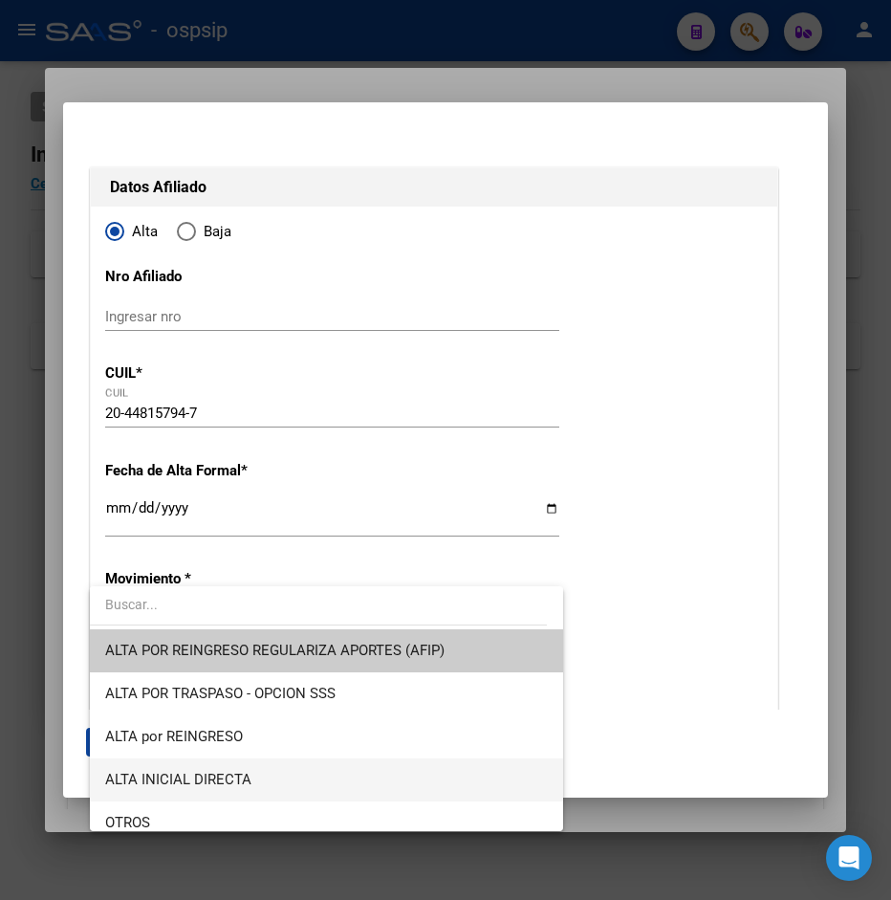
click at [193, 774] on span "ALTA INICIAL DIRECTA" at bounding box center [178, 779] width 146 height 17
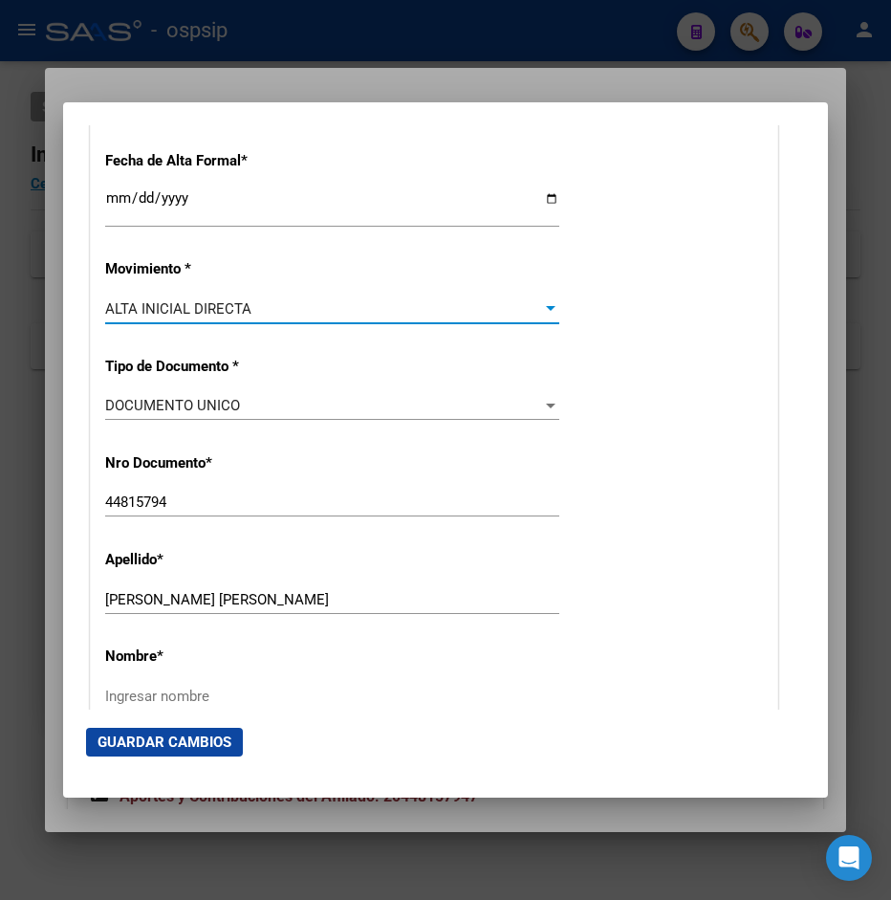
scroll to position [516, 0]
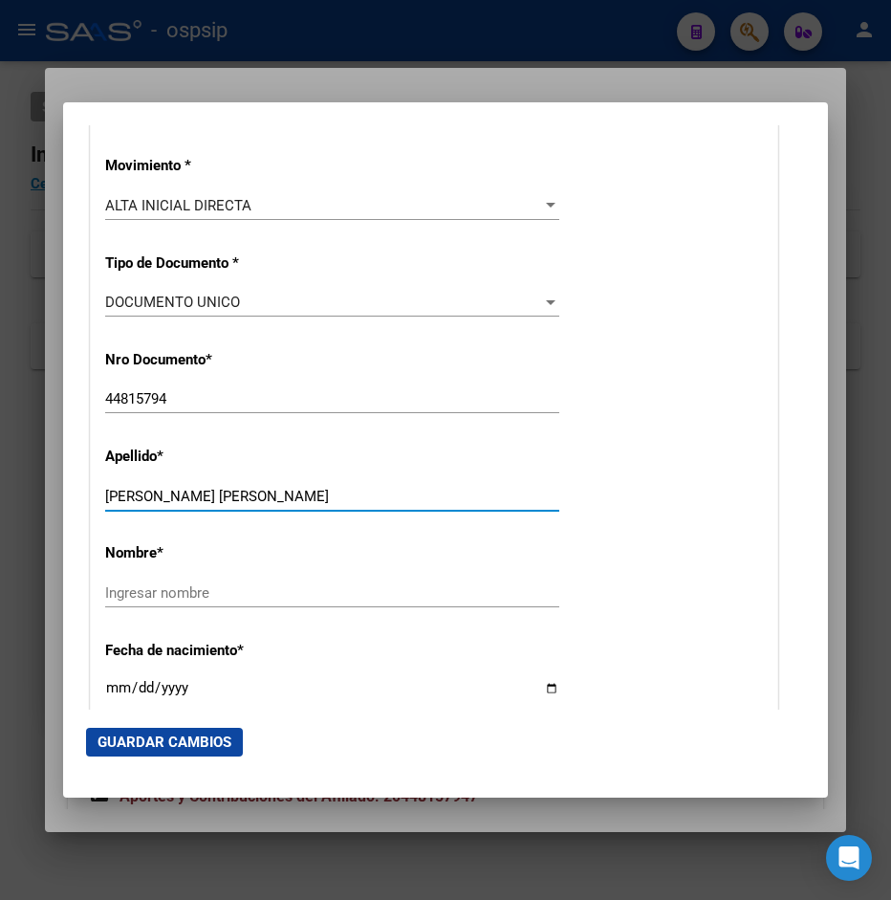
drag, startPoint x: 157, startPoint y: 487, endPoint x: 193, endPoint y: 483, distance: 36.5
click at [201, 488] on input "[PERSON_NAME] [PERSON_NAME]" at bounding box center [332, 496] width 454 height 17
drag, startPoint x: 178, startPoint y: 481, endPoint x: 365, endPoint y: 485, distance: 187.5
click at [365, 488] on input "[PERSON_NAME] [PERSON_NAME]" at bounding box center [332, 496] width 454 height 17
click at [258, 469] on div "Apellido * [PERSON_NAME] [PERSON_NAME] Ingresar apellido" at bounding box center [434, 479] width 658 height 97
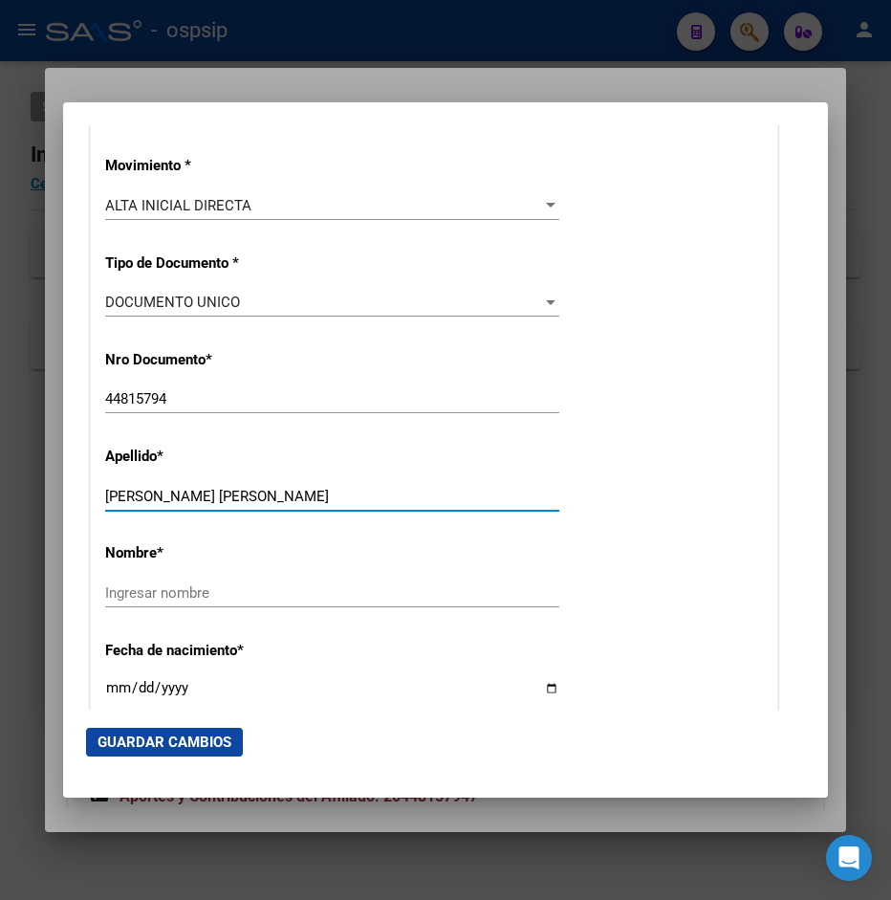
drag, startPoint x: 157, startPoint y: 479, endPoint x: 350, endPoint y: 494, distance: 193.7
click at [350, 494] on input "[PERSON_NAME] [PERSON_NAME]" at bounding box center [332, 496] width 454 height 17
type input "RAMOS"
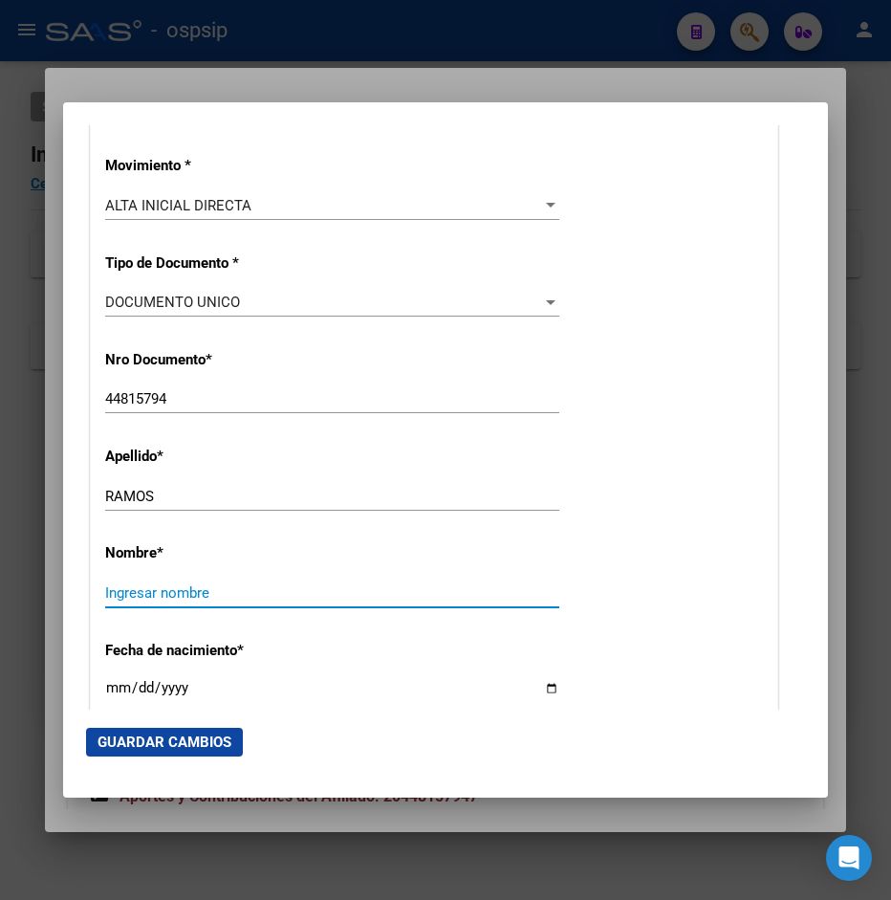
paste input "[PERSON_NAME]"
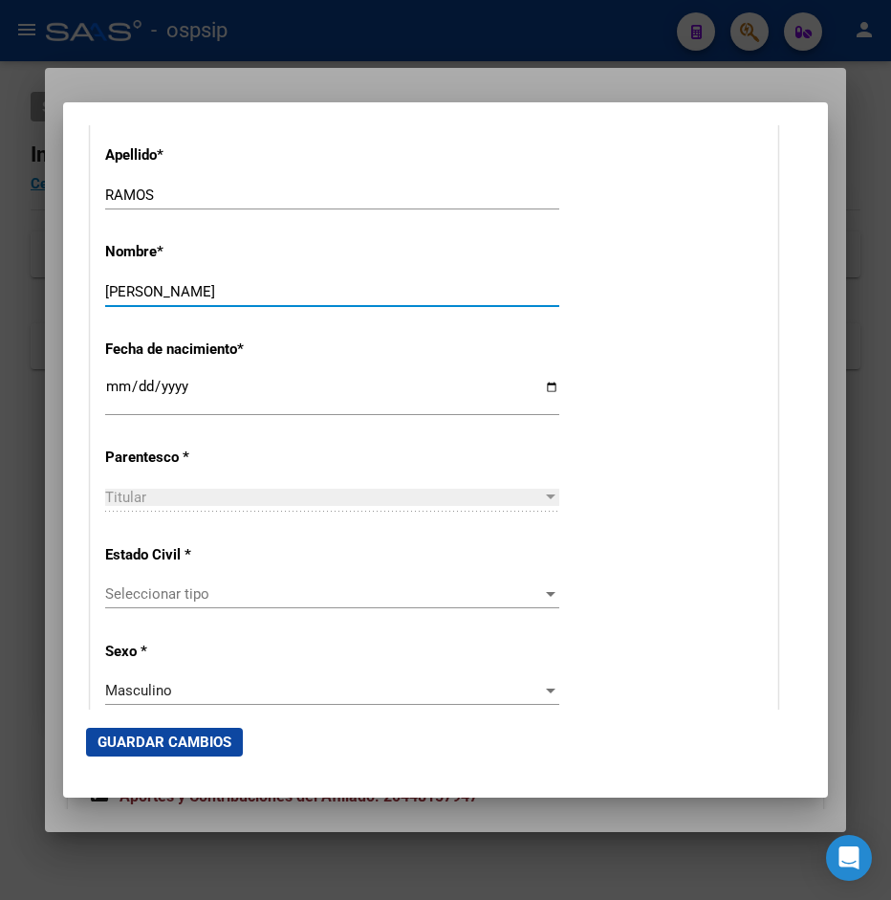
scroll to position [826, 0]
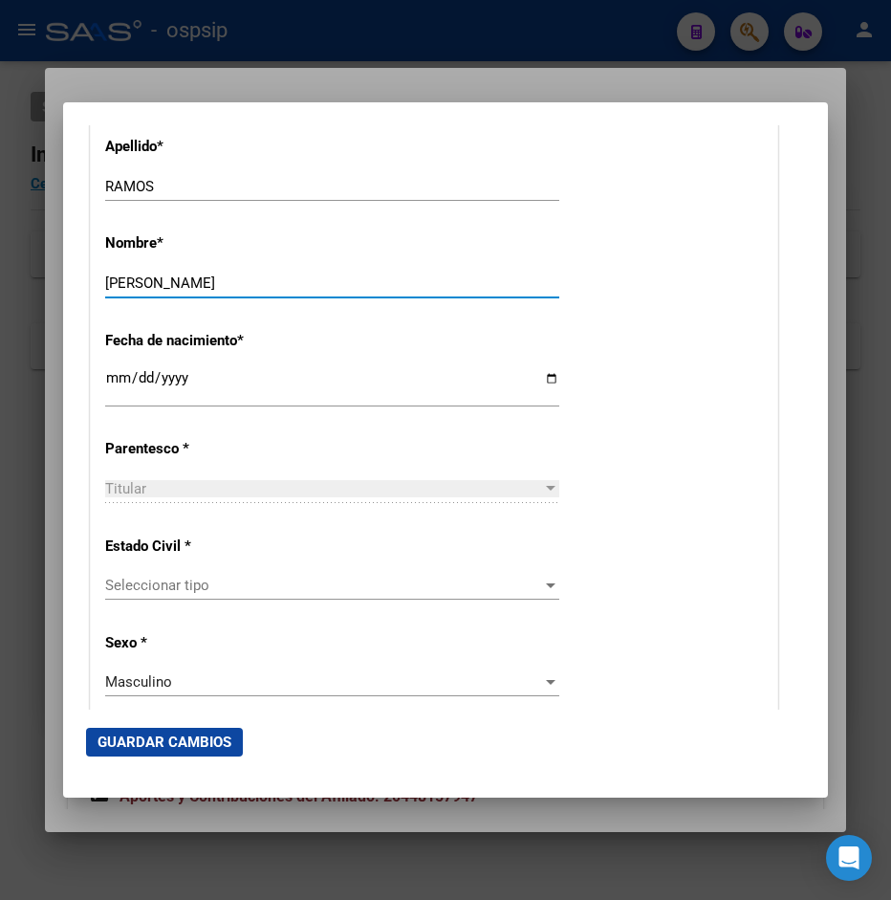
type input "[PERSON_NAME]"
click at [185, 577] on span "Seleccionar tipo" at bounding box center [323, 585] width 437 height 17
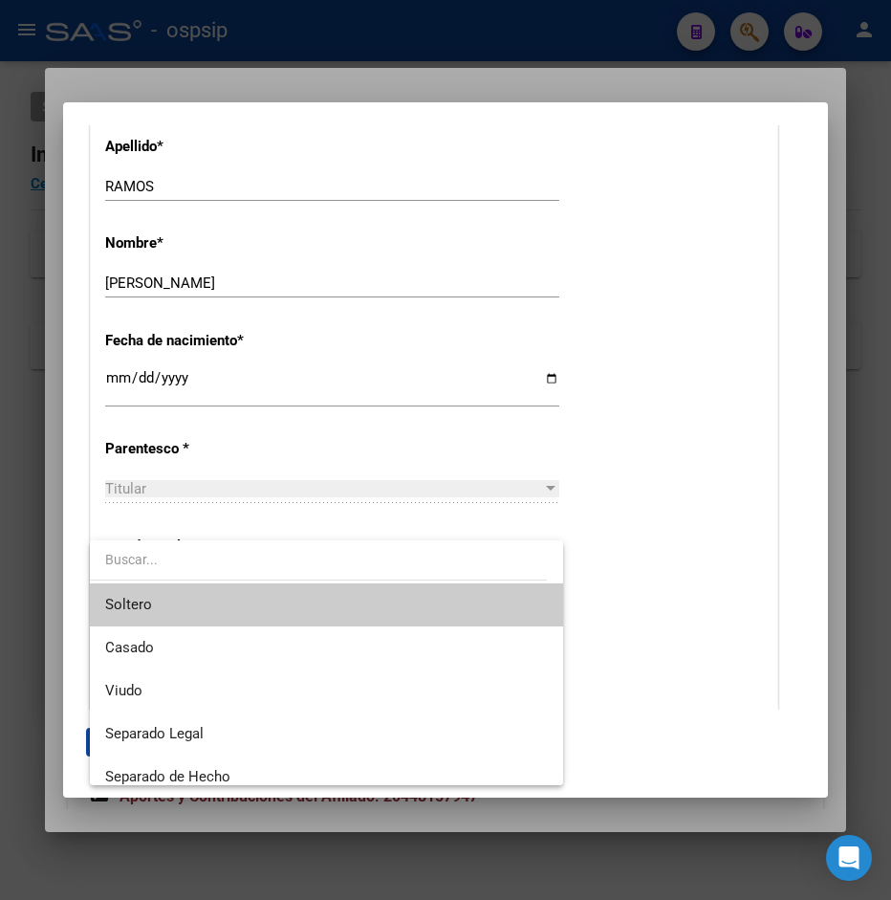
click at [150, 604] on span "Soltero" at bounding box center [128, 604] width 47 height 17
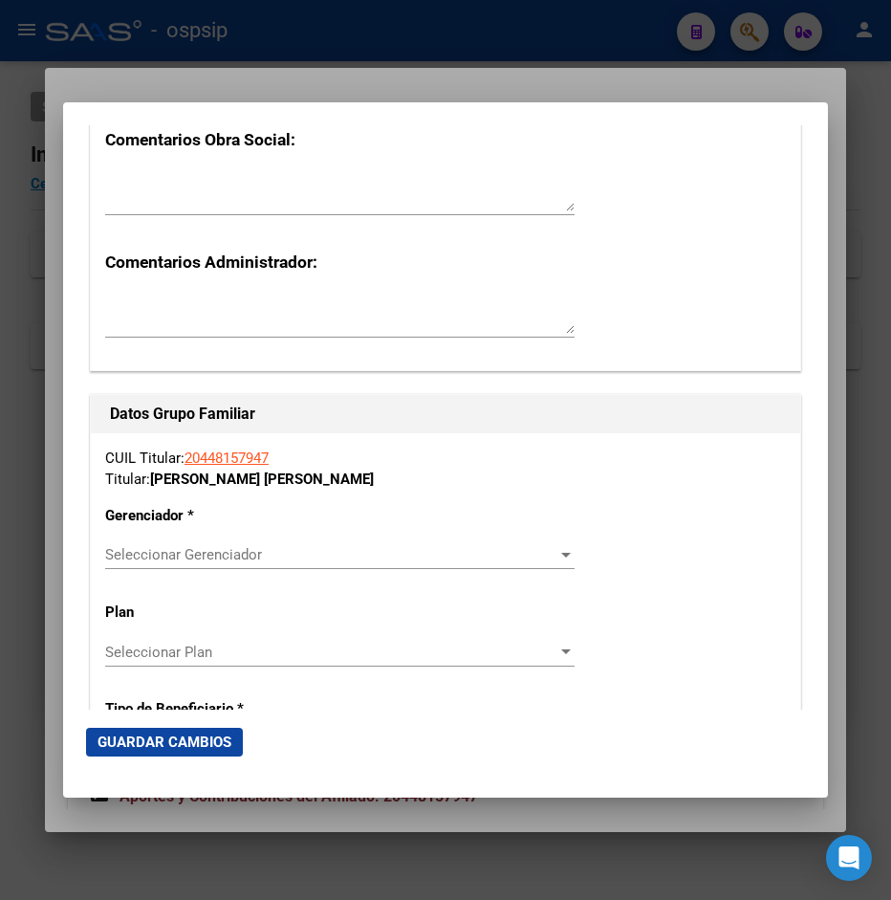
scroll to position [2995, 0]
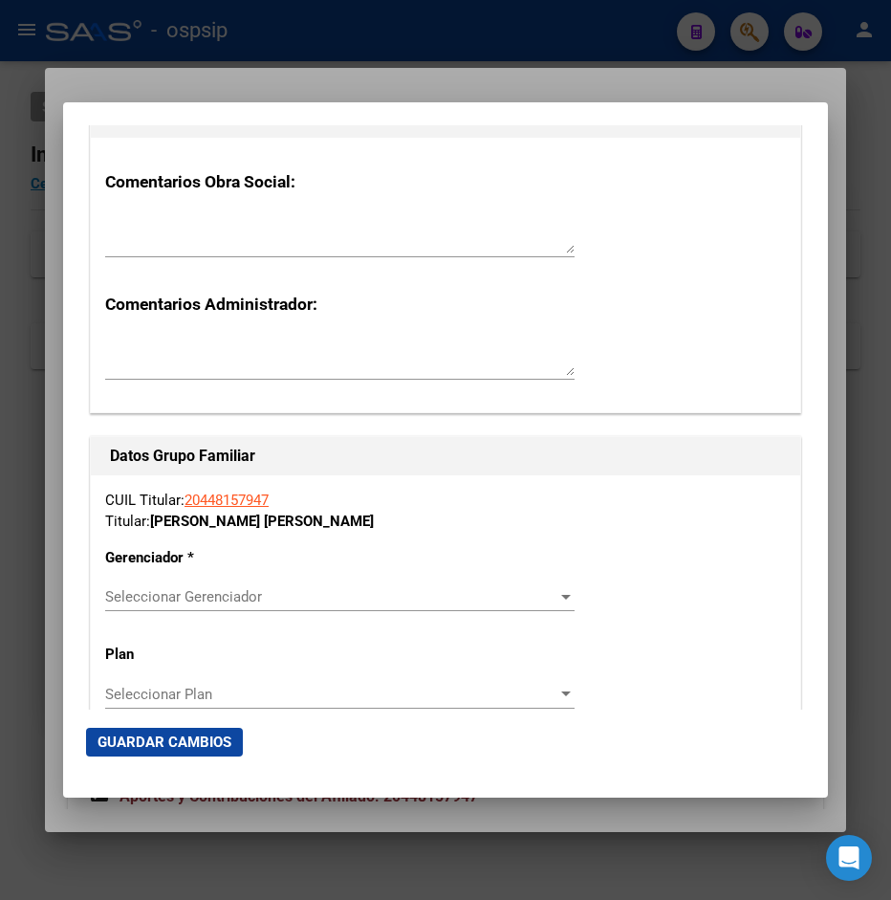
click at [169, 588] on span "Seleccionar Gerenciador" at bounding box center [331, 596] width 452 height 17
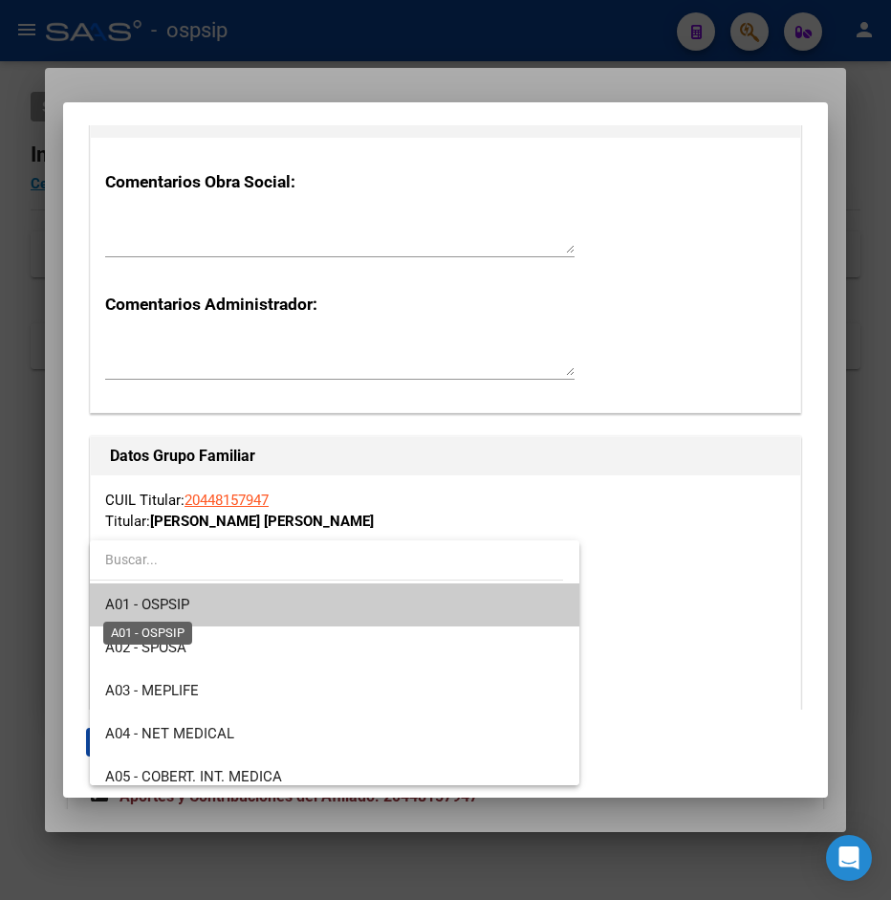
click at [177, 602] on span "A01 - OSPSIP" at bounding box center [147, 604] width 84 height 17
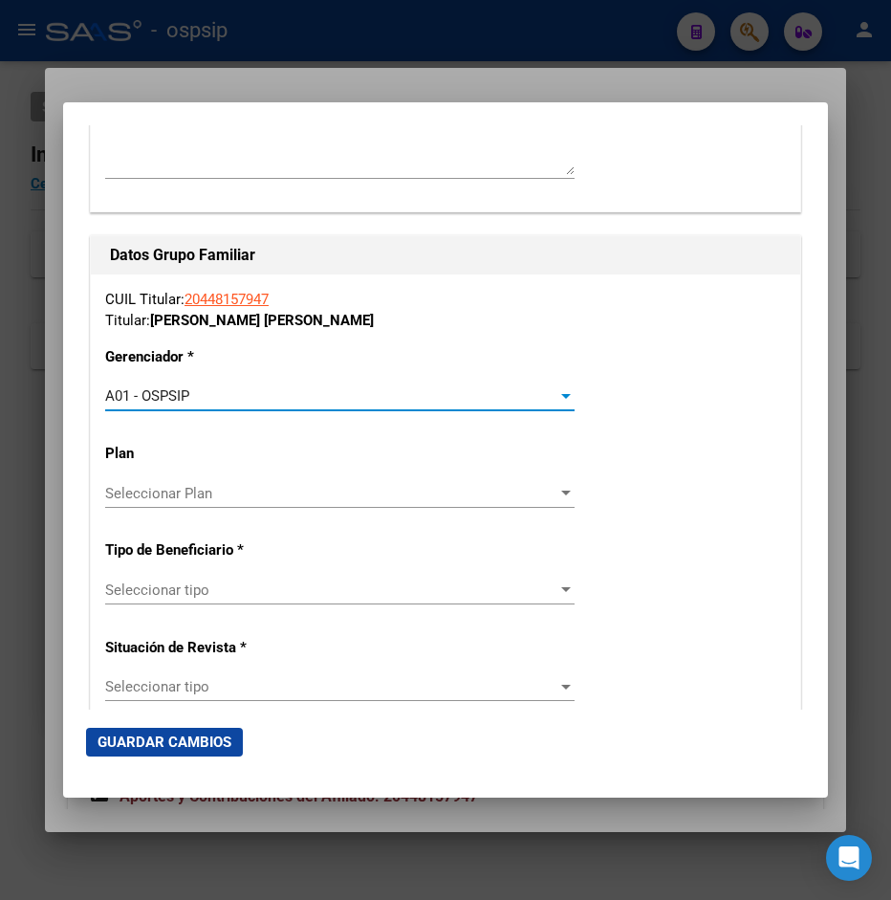
scroll to position [3305, 0]
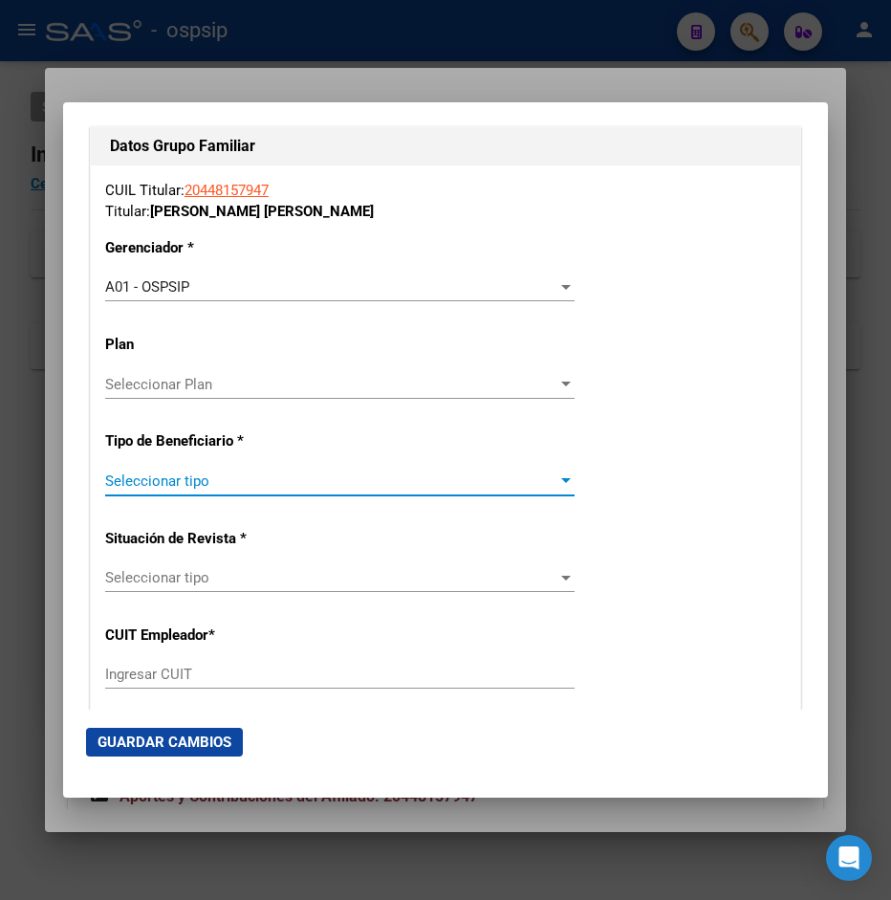
click at [204, 472] on span "Seleccionar tipo" at bounding box center [331, 480] width 452 height 17
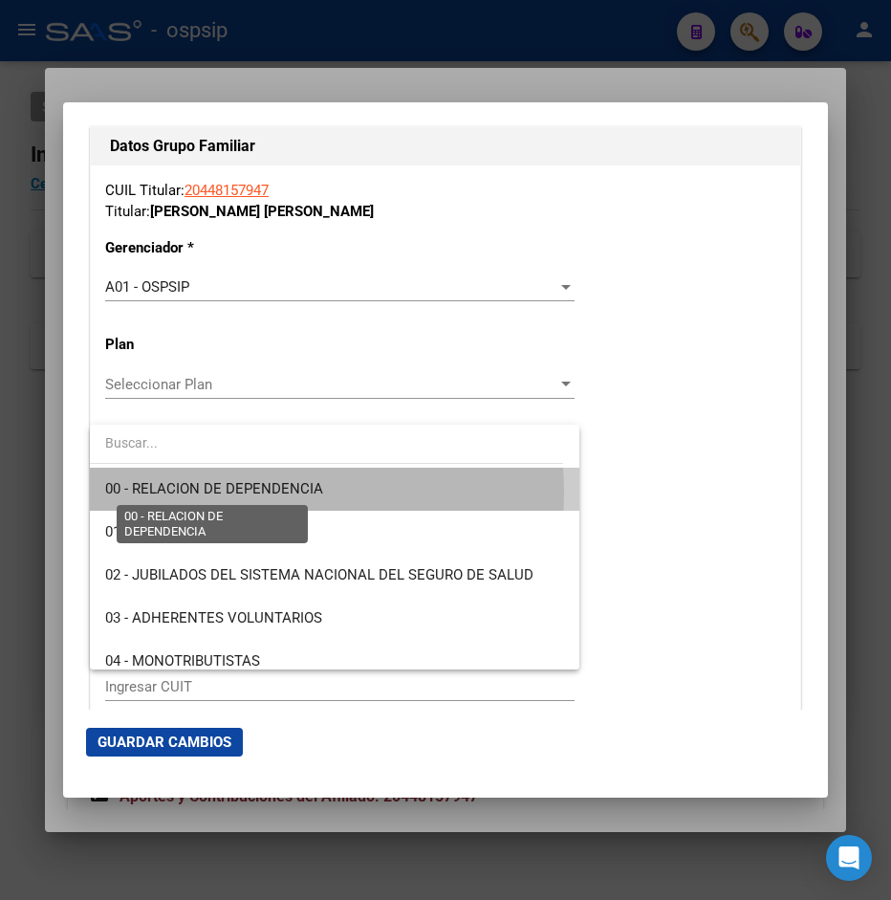
click at [238, 493] on span "00 - RELACION DE DEPENDENCIA" at bounding box center [214, 488] width 218 height 17
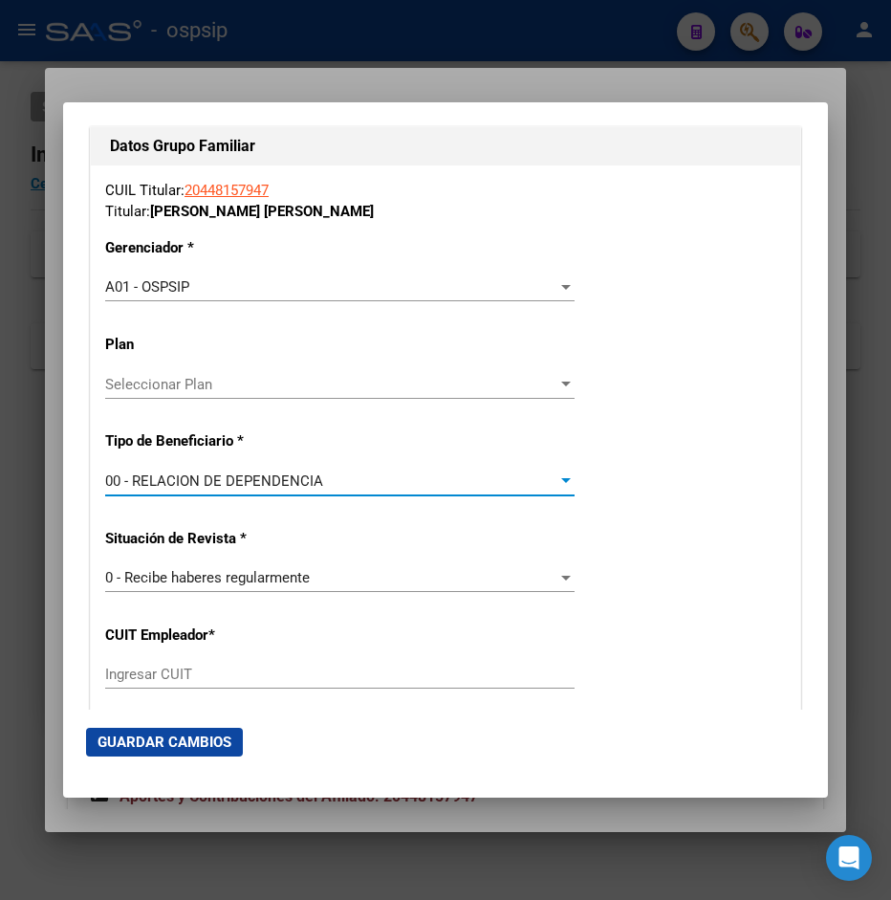
type input "30-64106337-8"
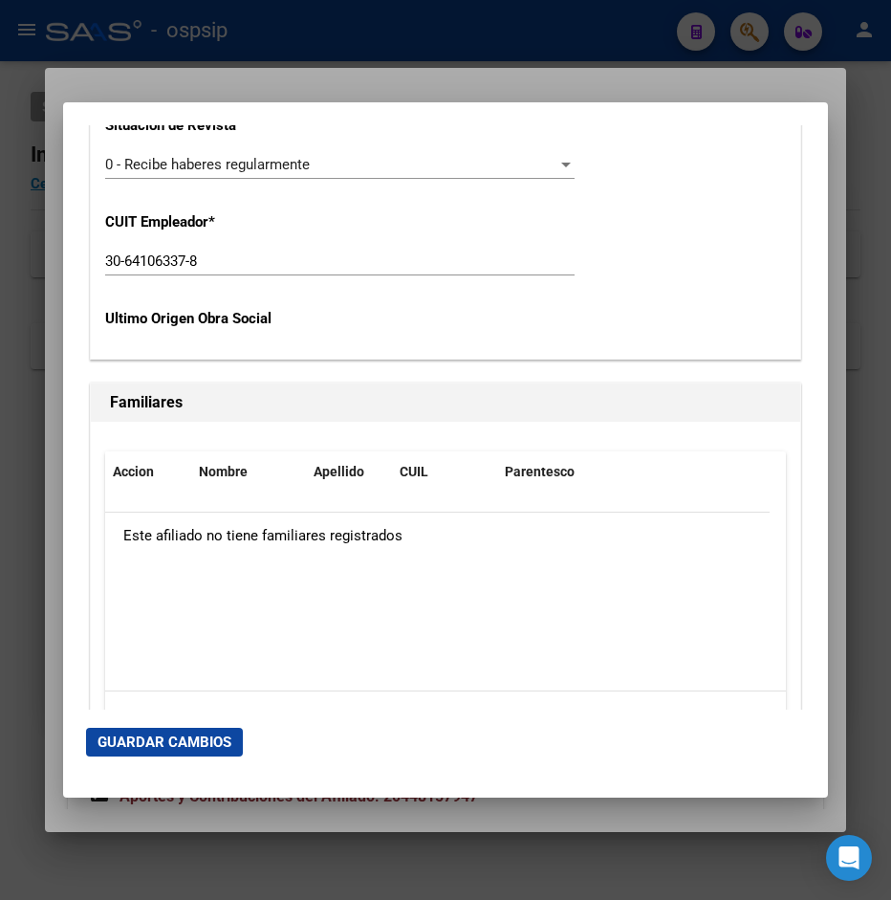
scroll to position [3887, 0]
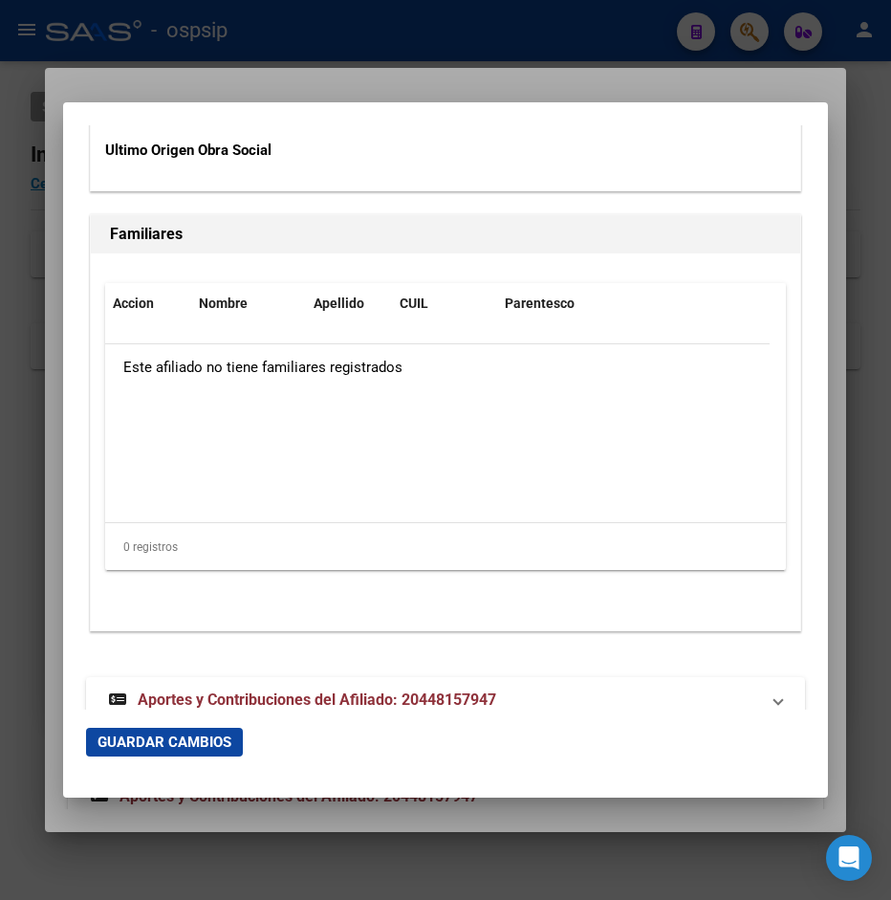
click at [171, 735] on span "Guardar Cambios" at bounding box center [165, 742] width 134 height 17
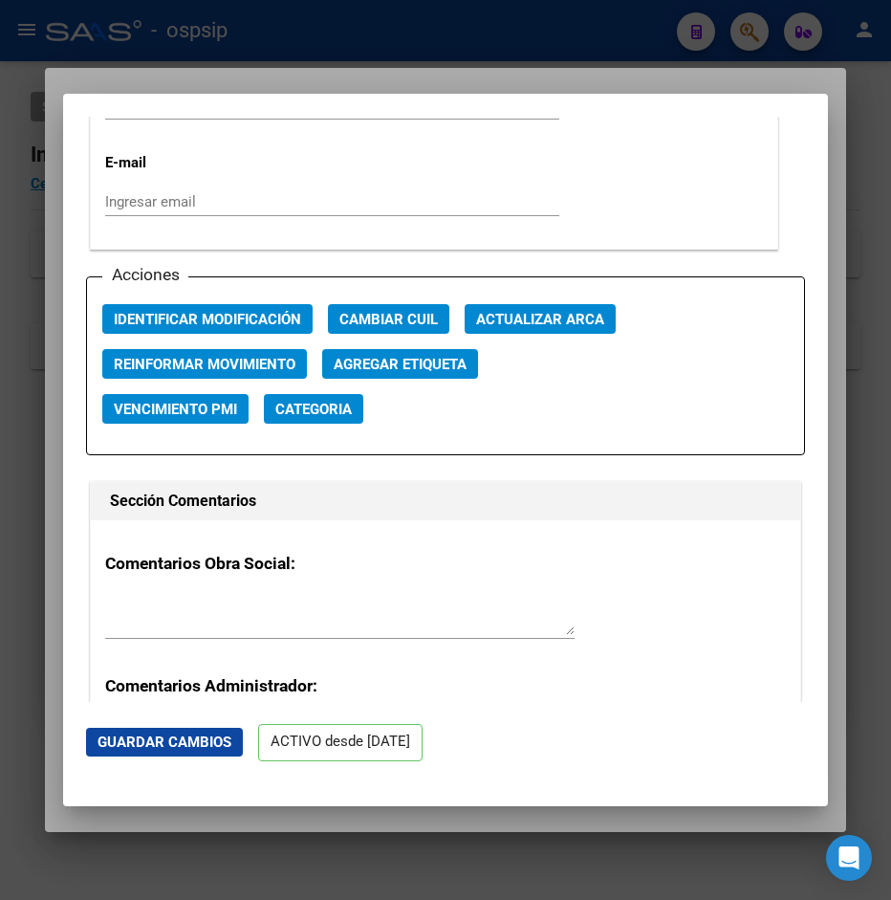
scroll to position [2686, 0]
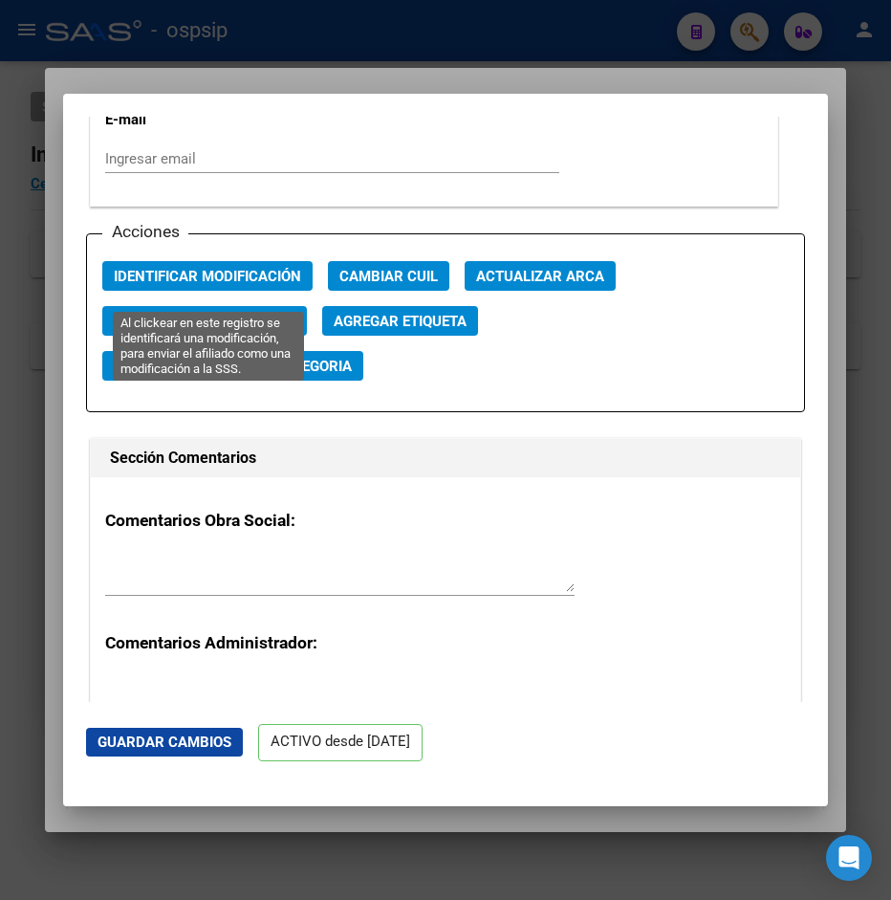
click at [215, 285] on span "Identificar Modificación" at bounding box center [207, 276] width 187 height 17
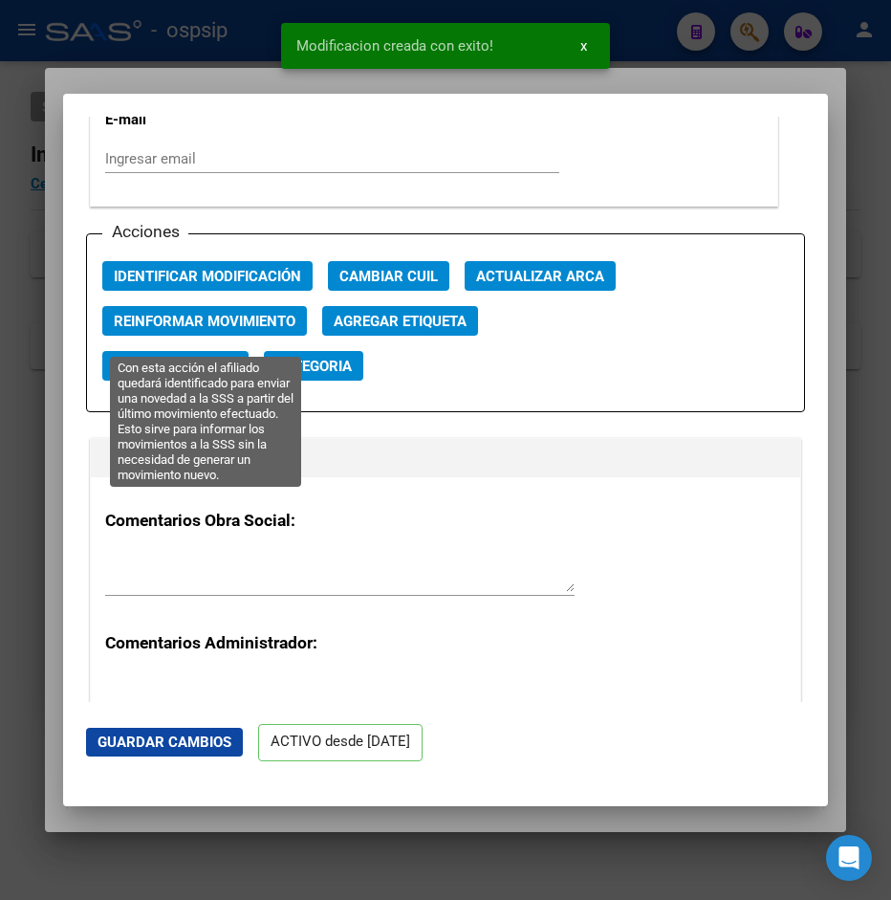
click at [212, 330] on span "Reinformar Movimiento" at bounding box center [205, 321] width 182 height 17
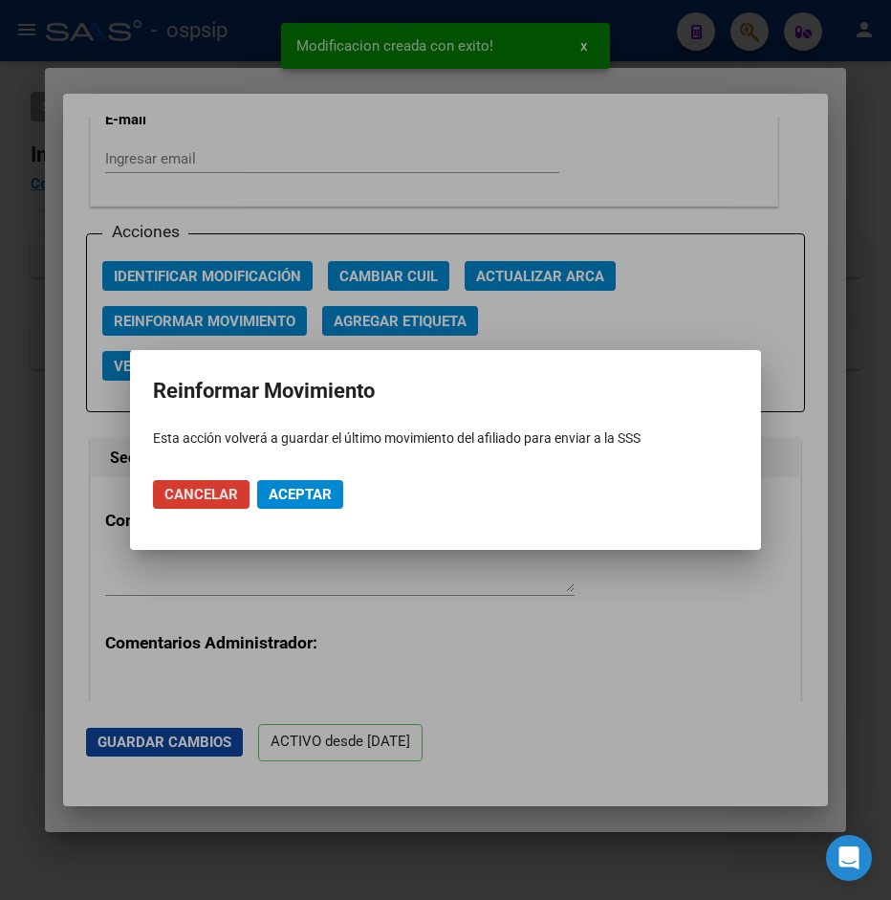
click at [297, 490] on span "Aceptar" at bounding box center [300, 494] width 63 height 17
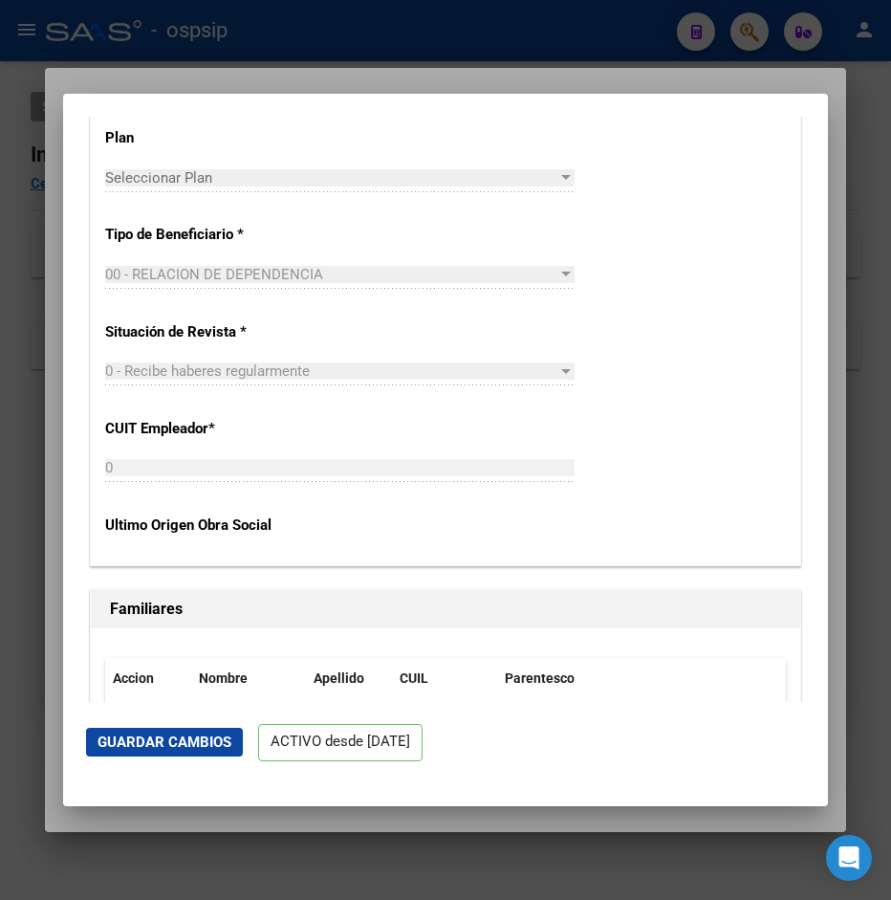
scroll to position [3512, 0]
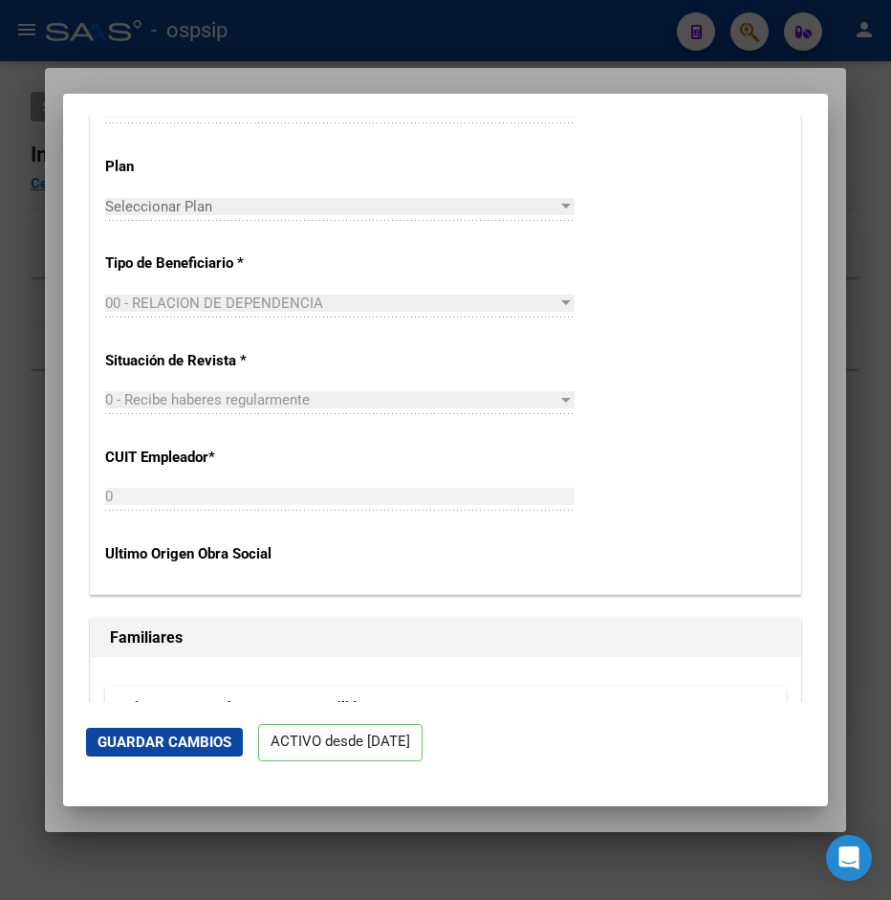
click at [362, 31] on div at bounding box center [445, 450] width 891 height 900
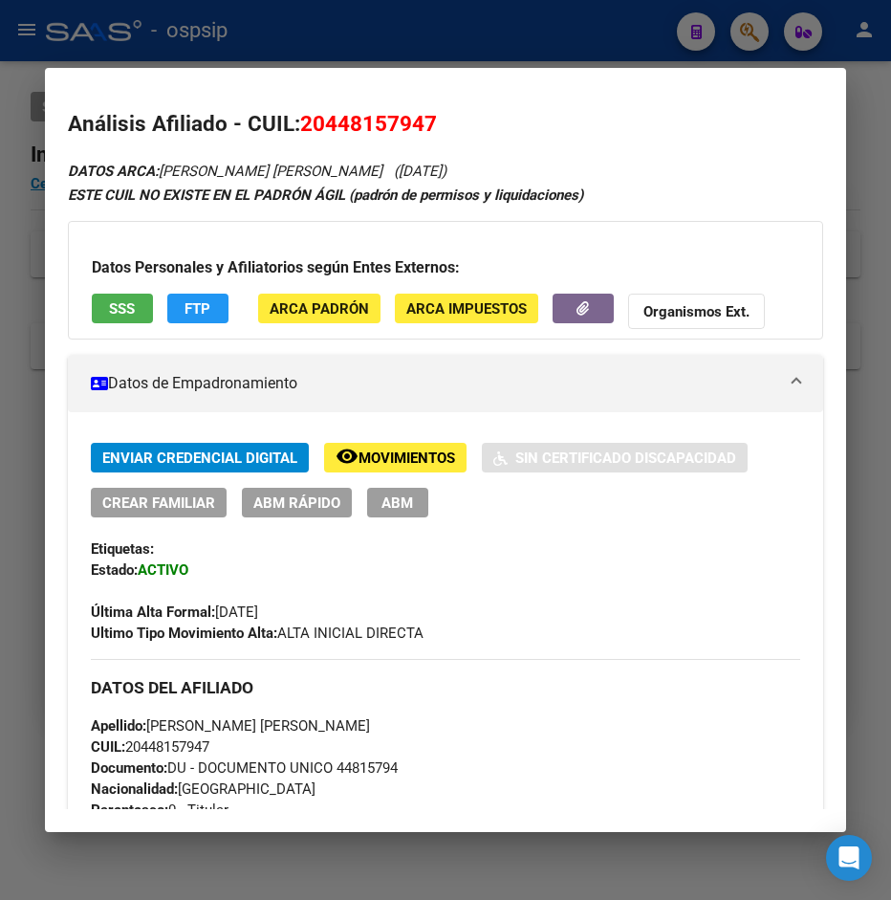
click at [123, 307] on span "SSS" at bounding box center [122, 308] width 26 height 17
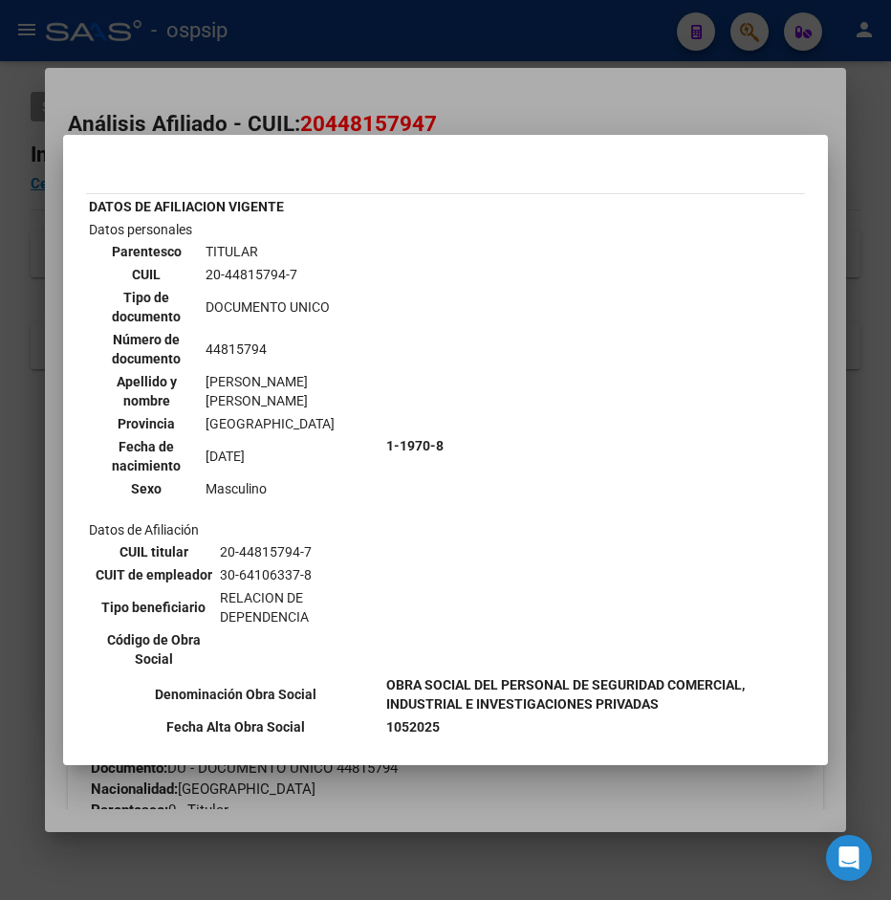
scroll to position [0, 0]
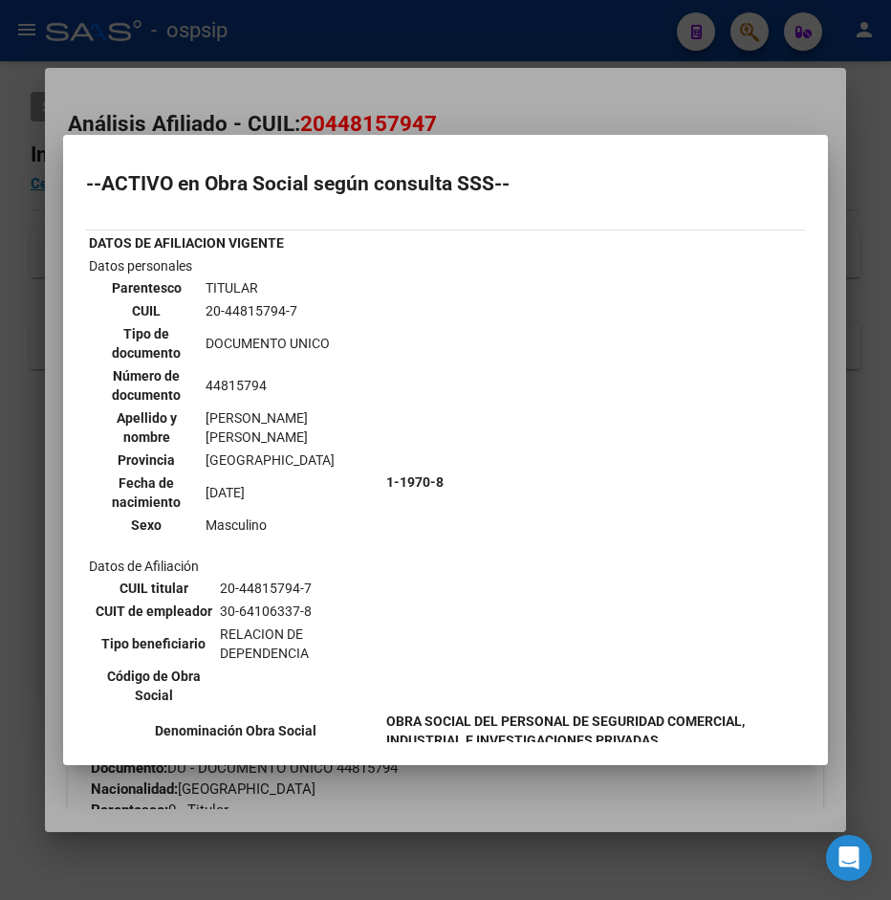
click at [595, 106] on div at bounding box center [445, 450] width 891 height 900
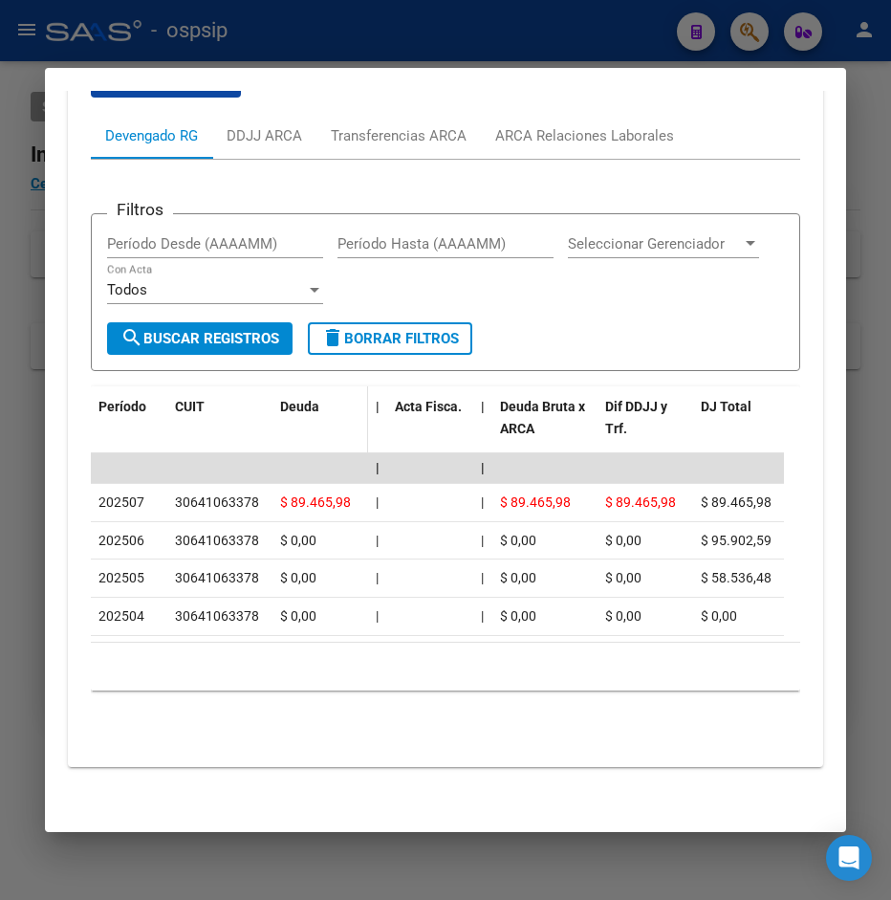
scroll to position [1589, 0]
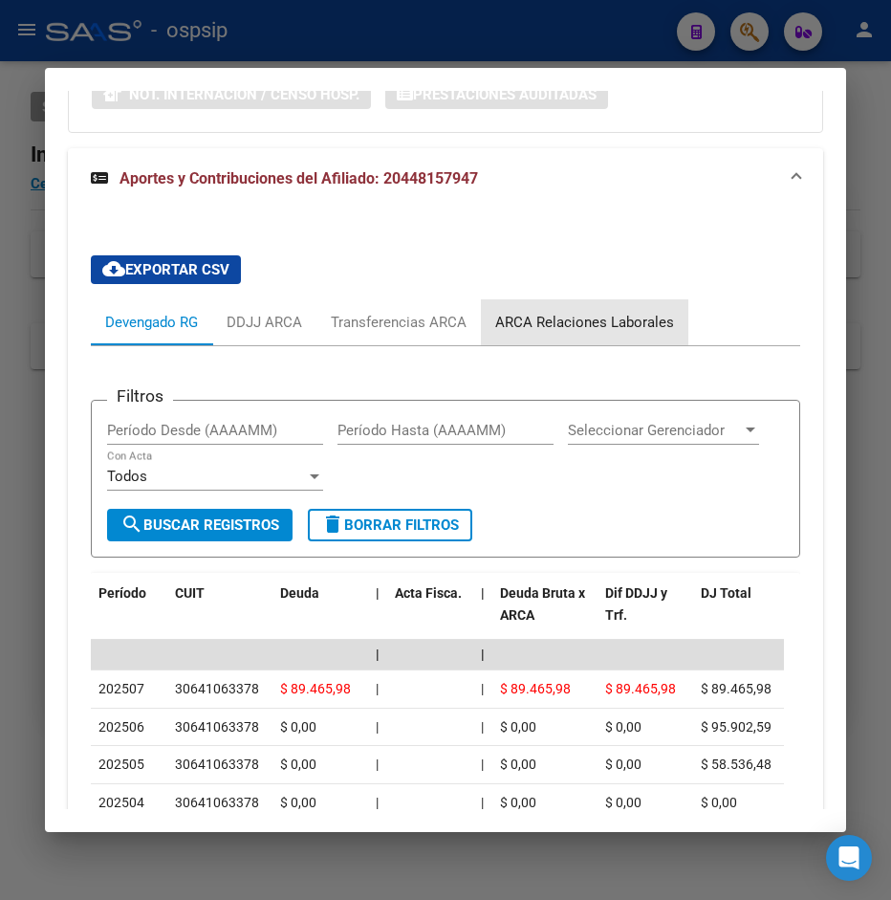
click at [598, 329] on div "ARCA Relaciones Laborales" at bounding box center [584, 322] width 179 height 21
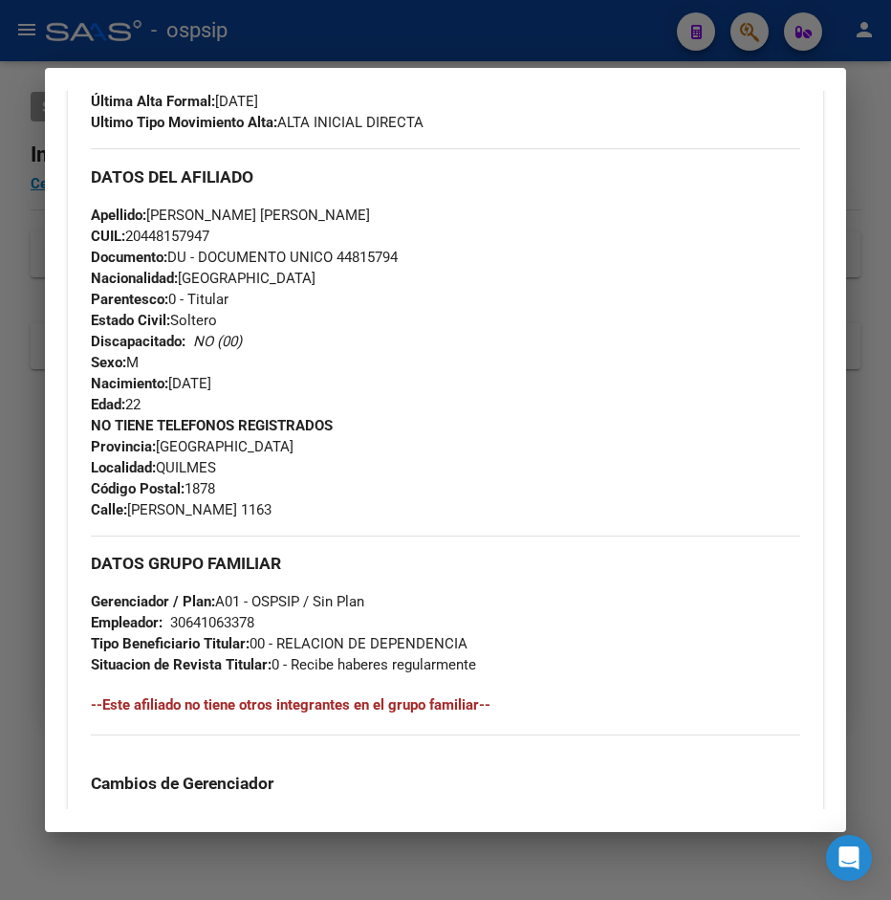
scroll to position [0, 0]
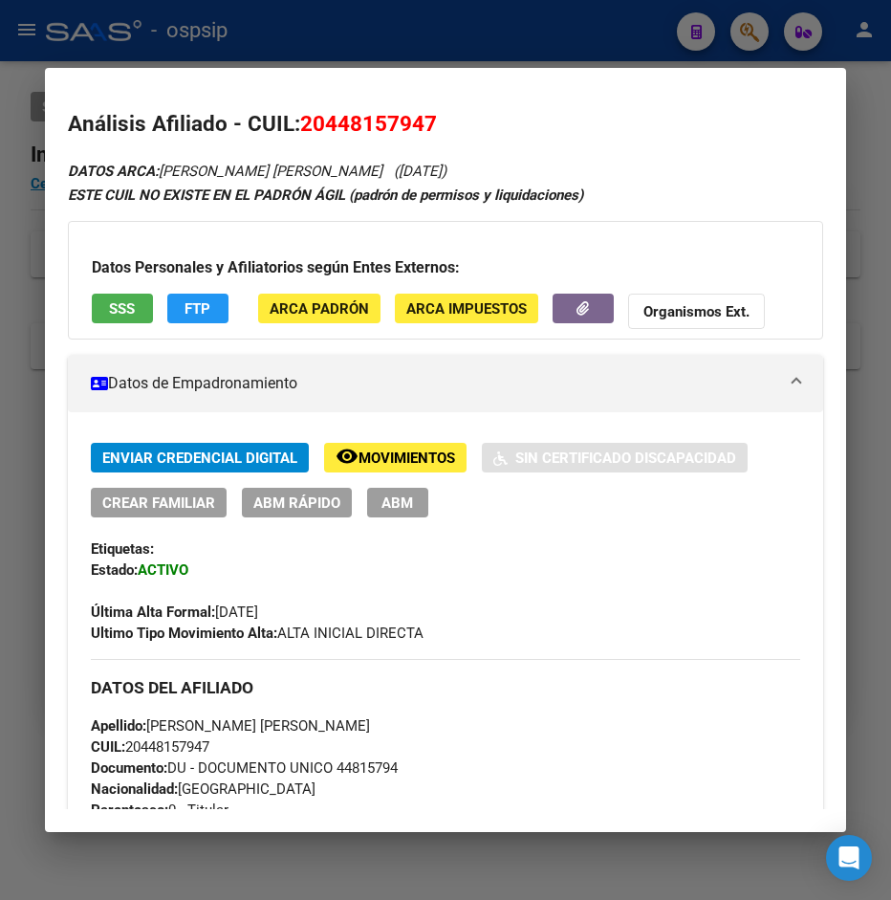
drag, startPoint x: 327, startPoint y: 129, endPoint x: 421, endPoint y: 115, distance: 94.8
click at [421, 115] on span "20448157947" at bounding box center [368, 123] width 137 height 25
copy span "44815794"
